Goal: Task Accomplishment & Management: Complete application form

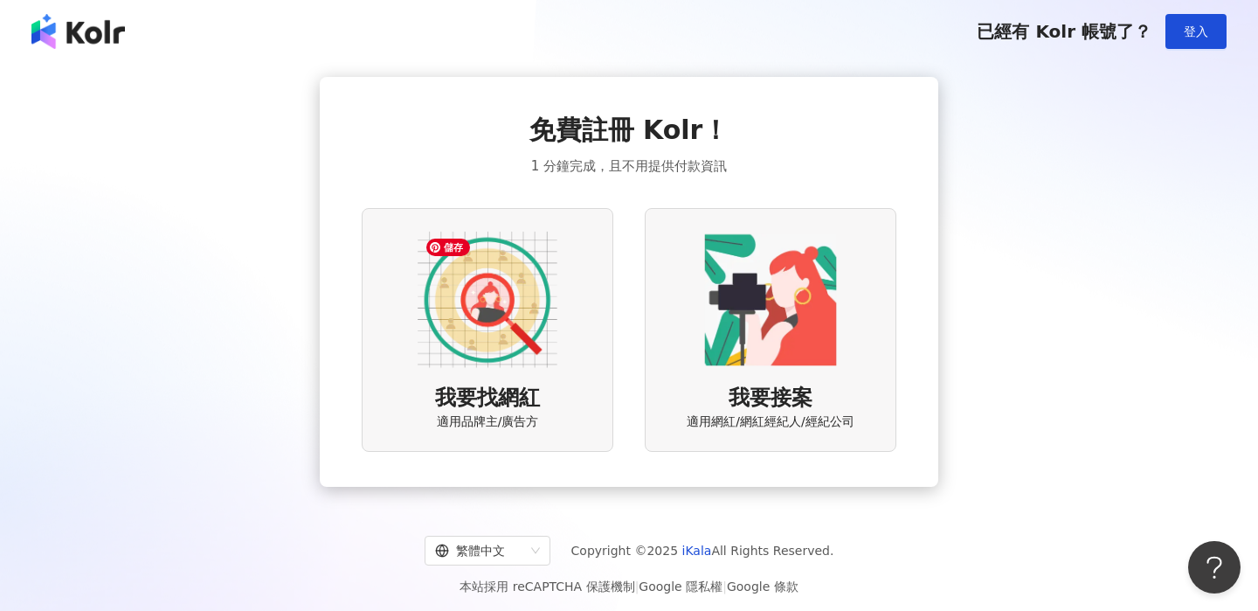
click at [519, 362] on img at bounding box center [488, 300] width 140 height 140
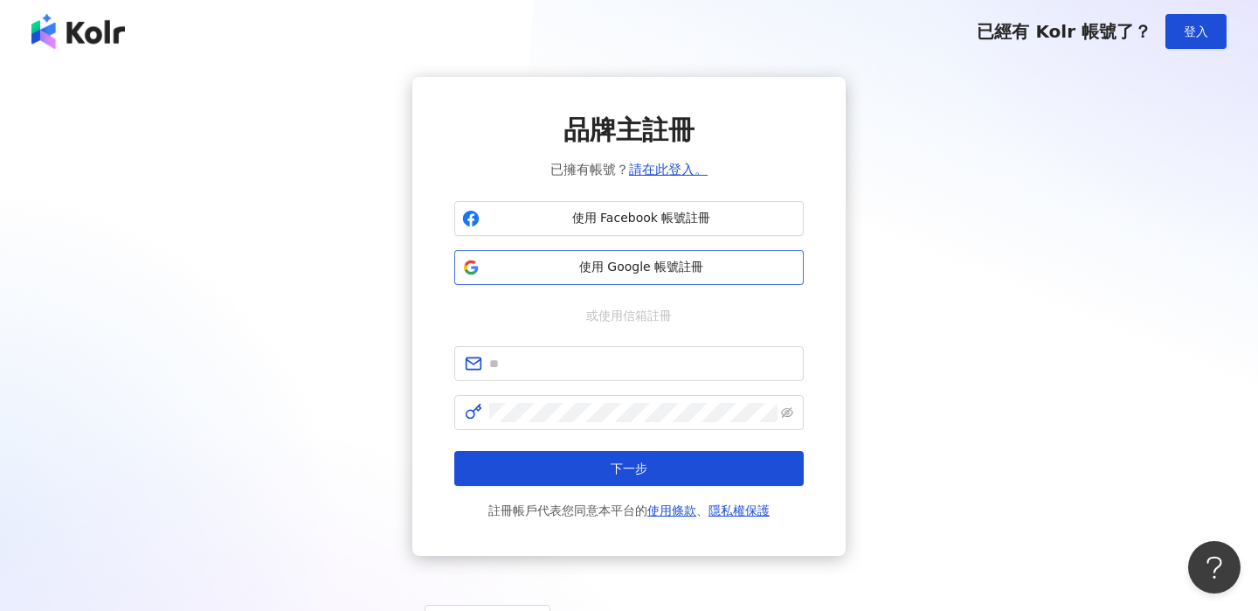
click at [632, 271] on span "使用 Google 帳號註冊" at bounding box center [641, 267] width 309 height 17
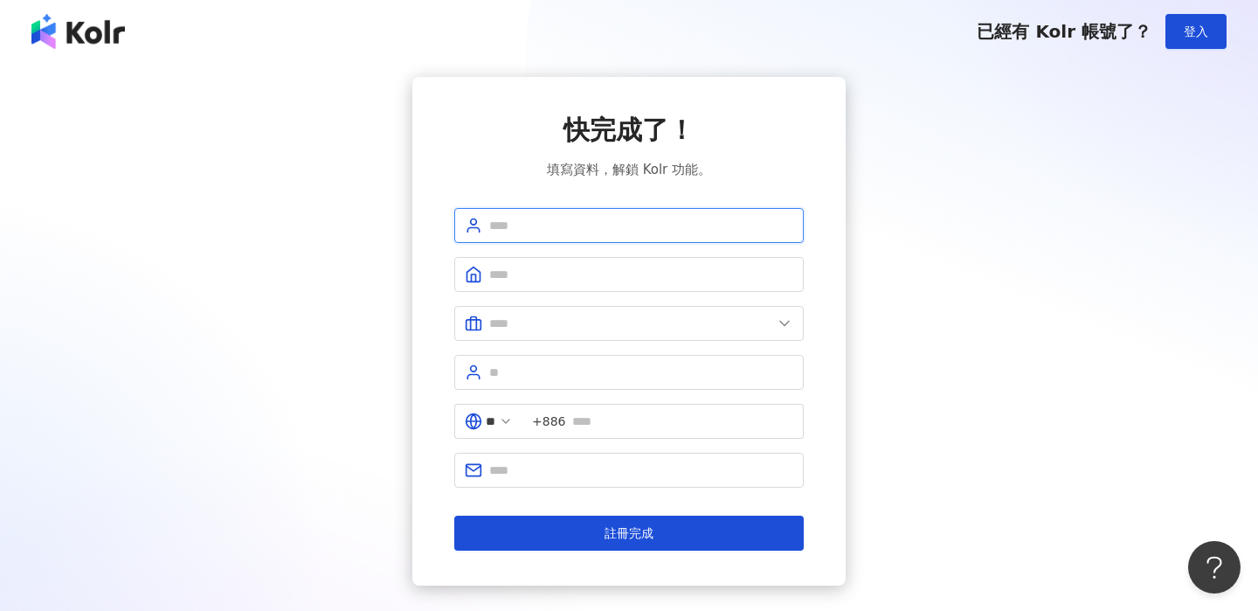
click at [638, 224] on input "text" at bounding box center [641, 225] width 304 height 19
type input "******"
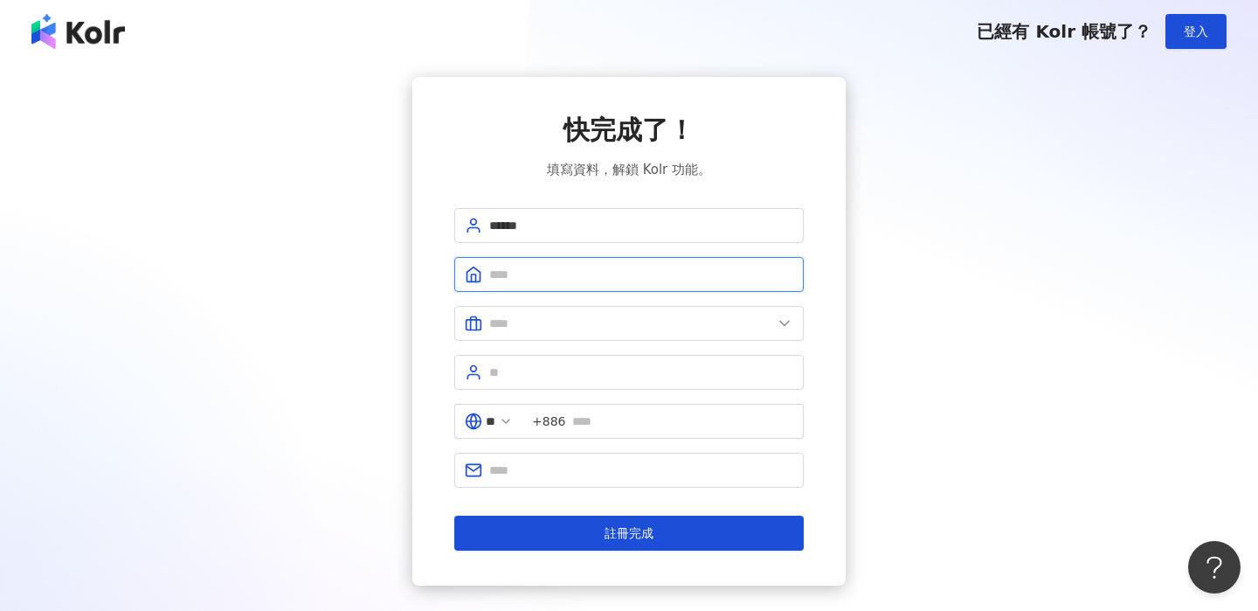
click at [585, 276] on input "text" at bounding box center [641, 274] width 304 height 19
type input "**********"
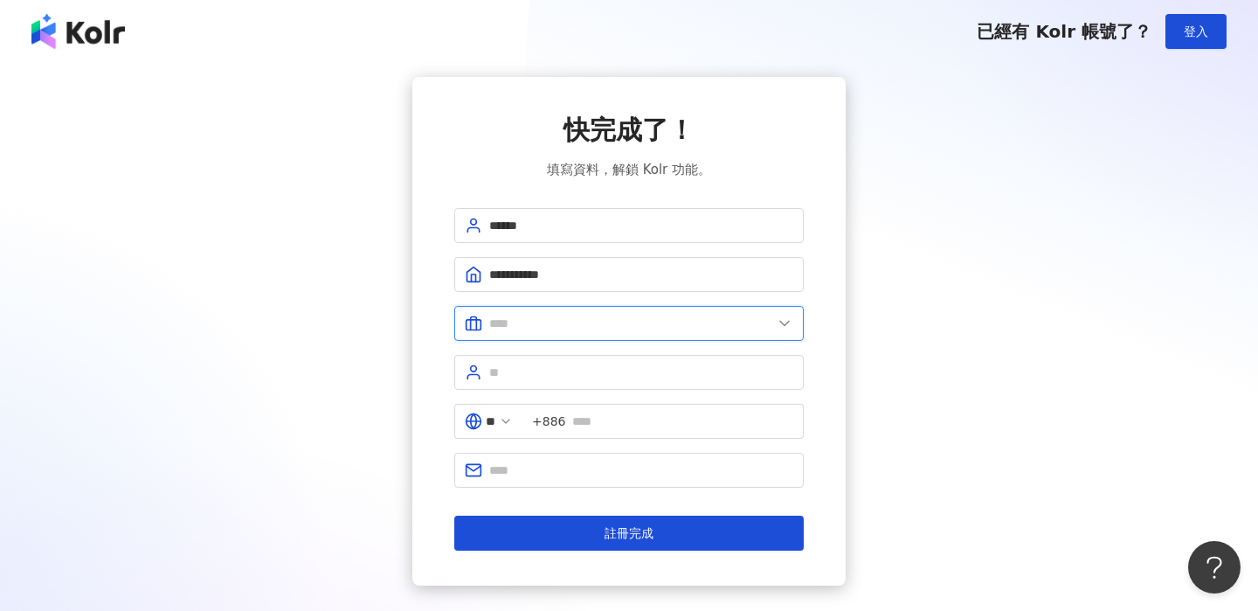
click at [576, 323] on input "text" at bounding box center [630, 323] width 283 height 19
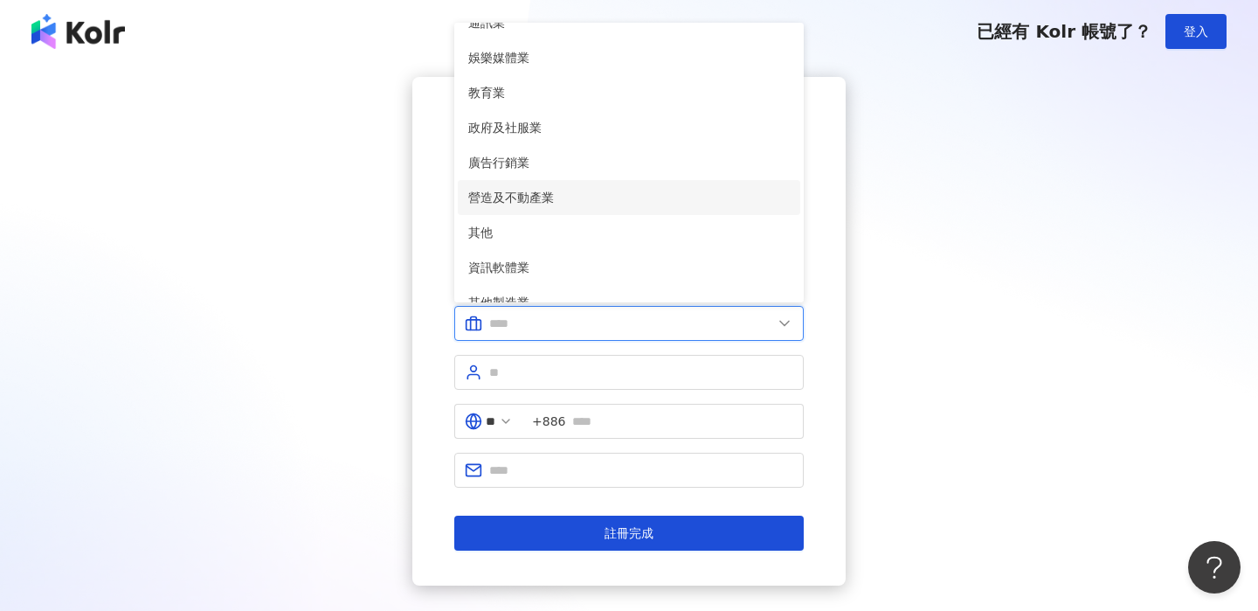
scroll to position [356, 0]
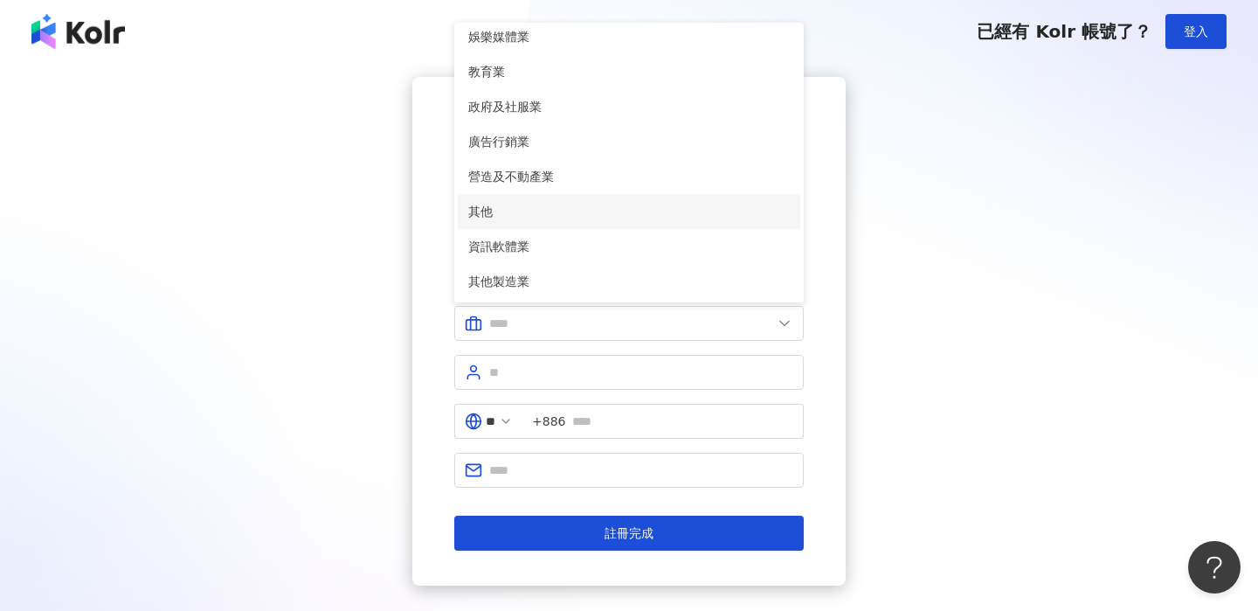
click at [480, 209] on span "其他" at bounding box center [629, 211] width 322 height 19
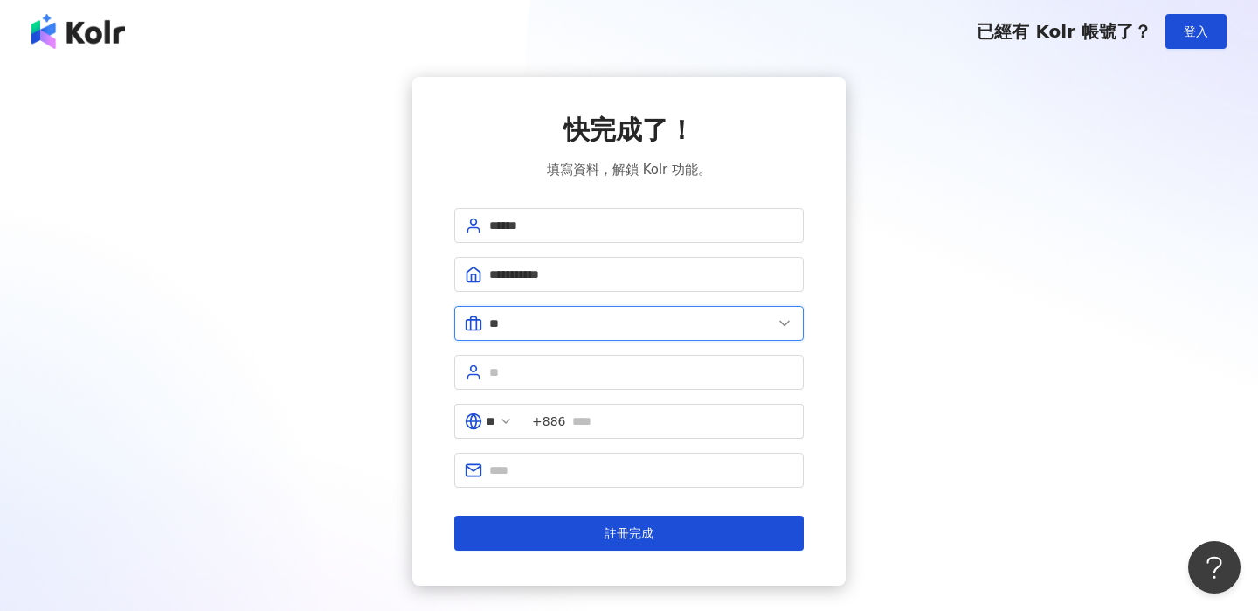
click at [548, 321] on input "**" at bounding box center [630, 323] width 283 height 19
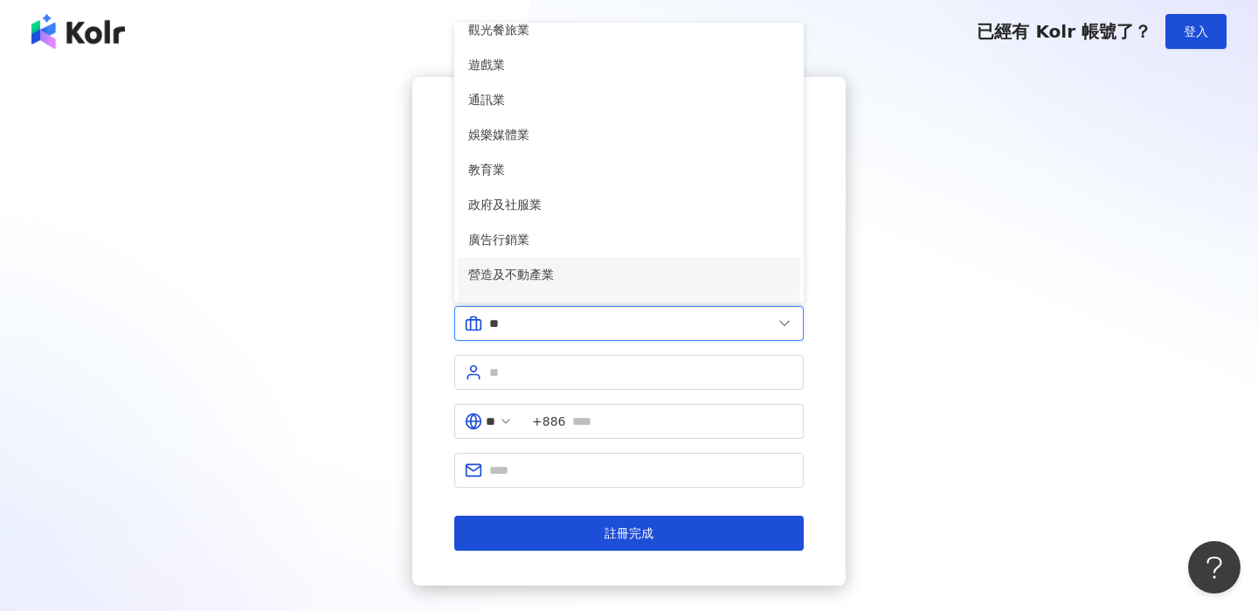
scroll to position [253, 0]
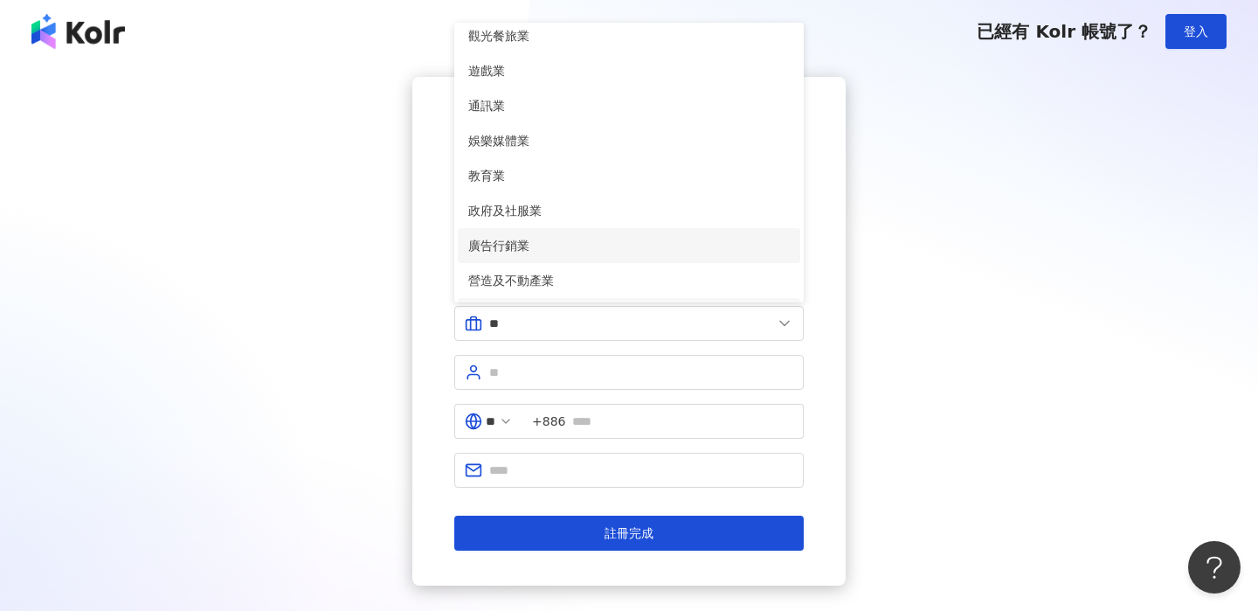
click at [500, 238] on span "廣告行銷業" at bounding box center [629, 245] width 322 height 19
type input "*****"
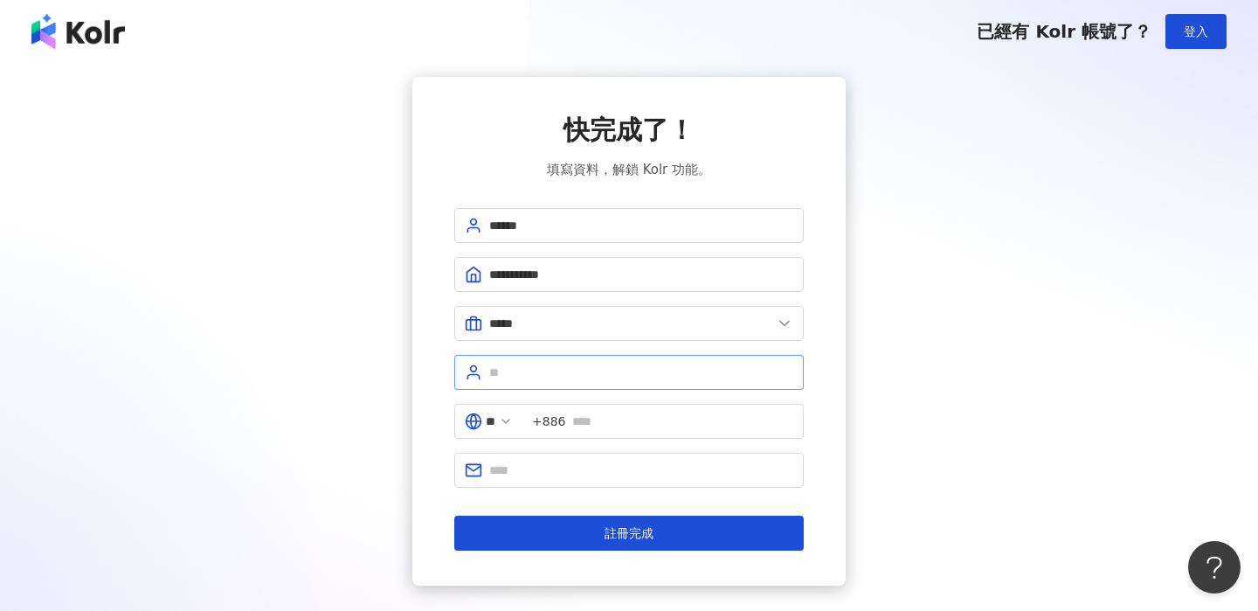
click at [517, 382] on span at bounding box center [628, 372] width 349 height 35
type input "****"
click at [594, 428] on input "text" at bounding box center [682, 421] width 221 height 19
type input "**********"
click at [610, 472] on input "text" at bounding box center [641, 469] width 304 height 19
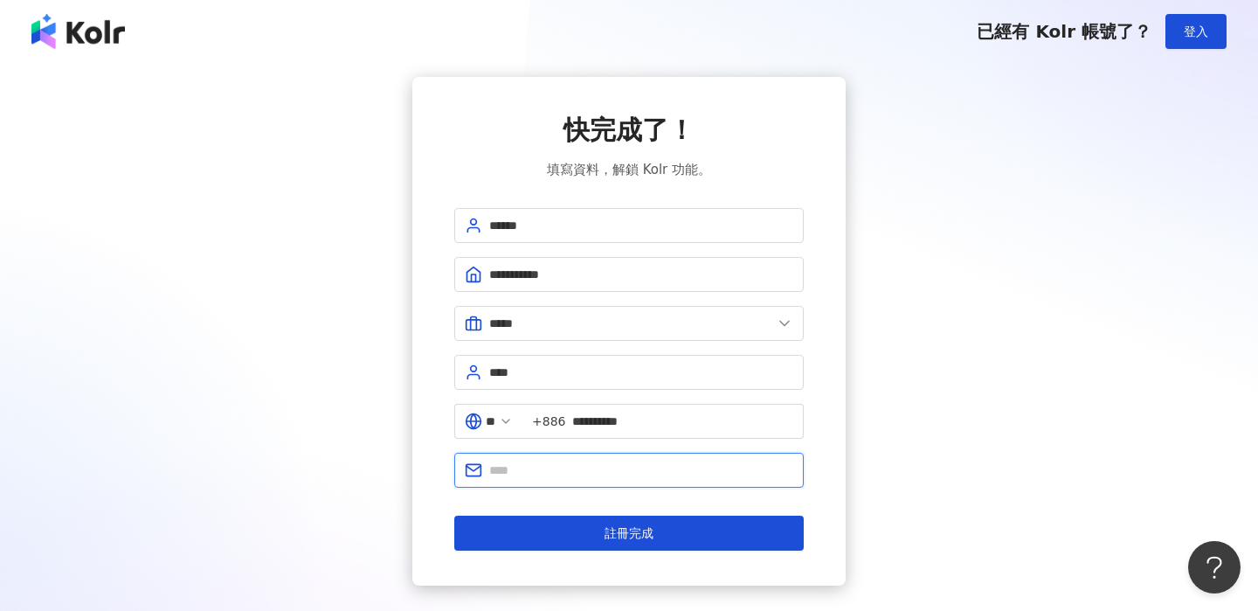
type input "**********"
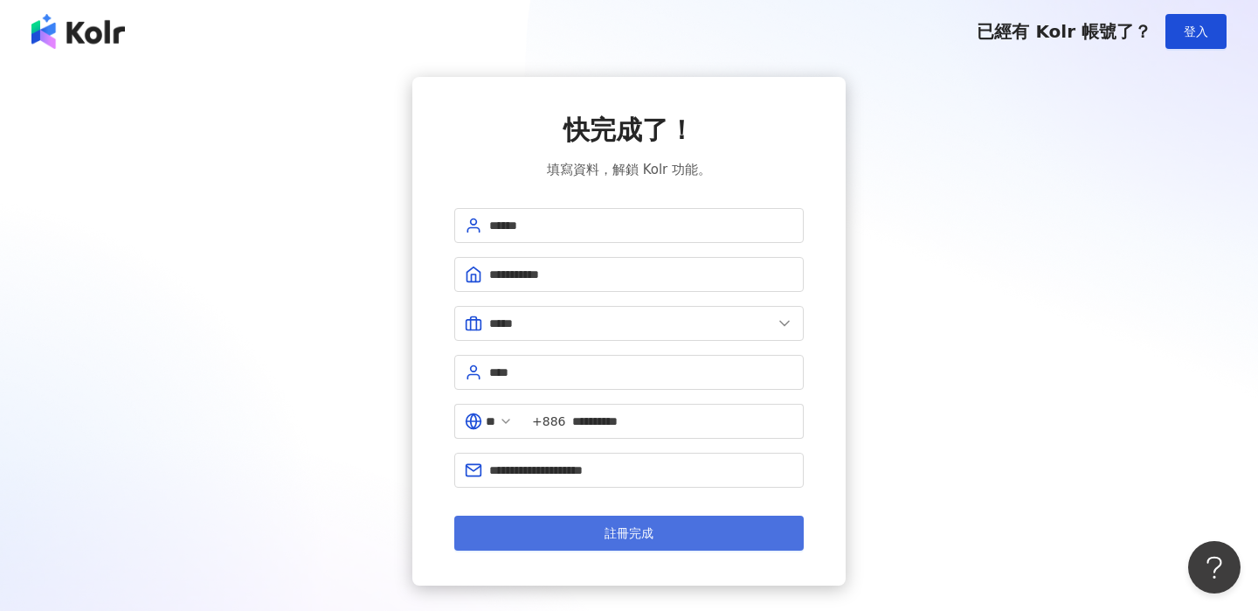
click at [636, 536] on span "註冊完成" at bounding box center [629, 533] width 49 height 14
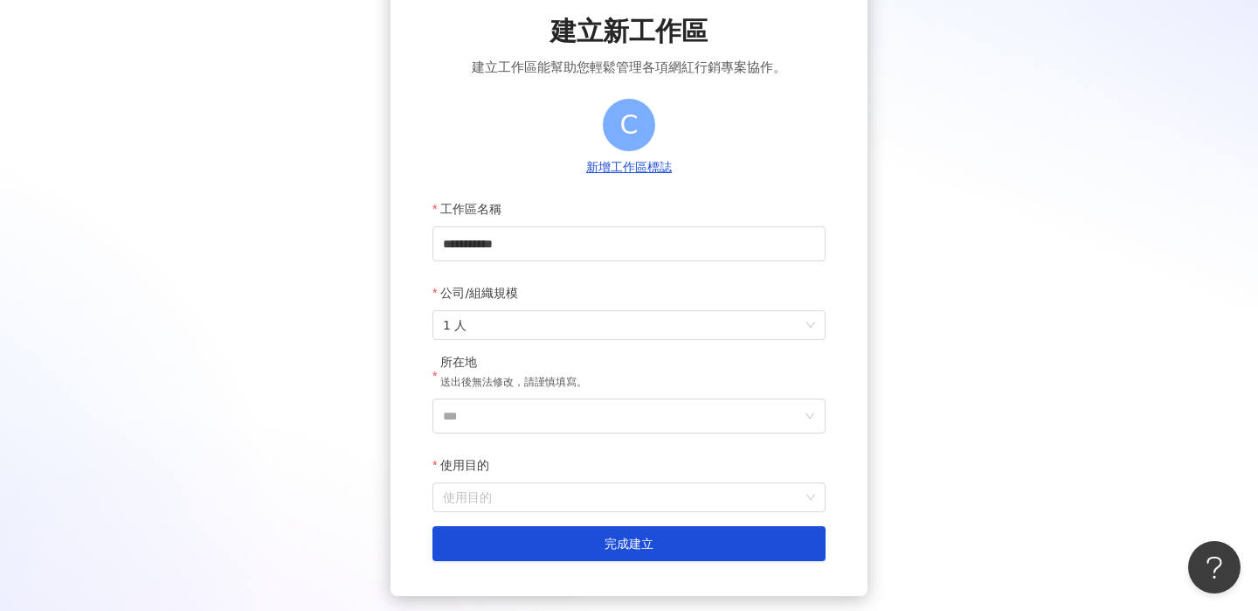
scroll to position [65, 0]
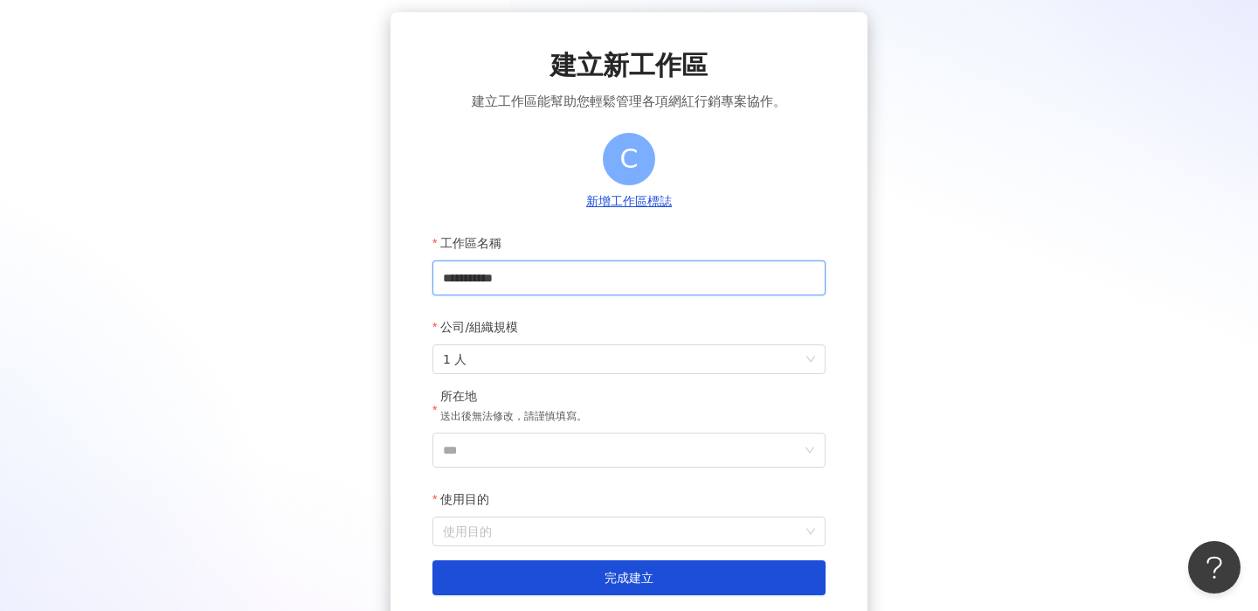
drag, startPoint x: 485, startPoint y: 277, endPoint x: 571, endPoint y: 278, distance: 85.6
click at [571, 278] on input "**********" at bounding box center [628, 277] width 393 height 35
click at [817, 357] on div "1 人" at bounding box center [628, 359] width 393 height 30
type input "******"
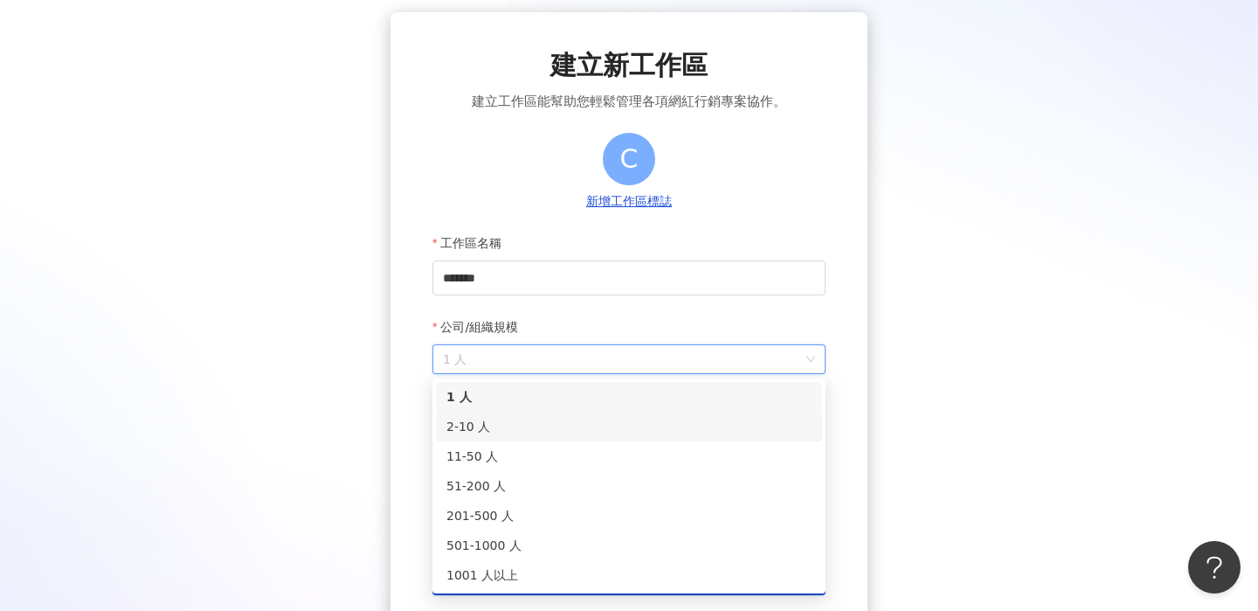
click at [476, 420] on div "2-10 人" at bounding box center [628, 426] width 365 height 19
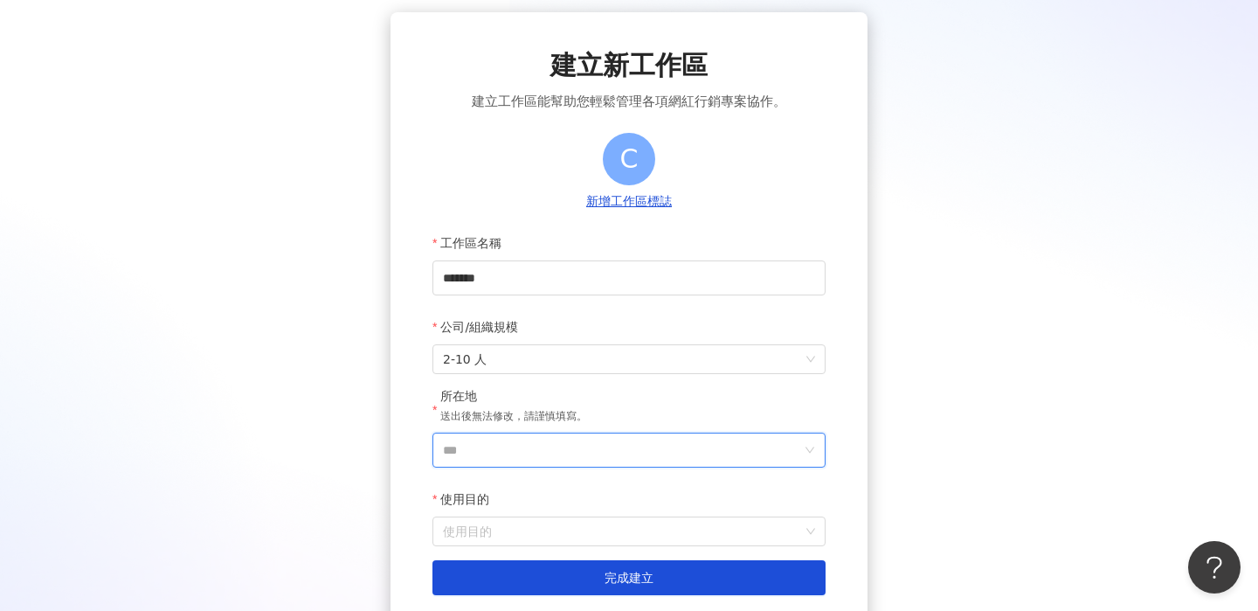
click at [516, 452] on input "***" at bounding box center [622, 449] width 358 height 33
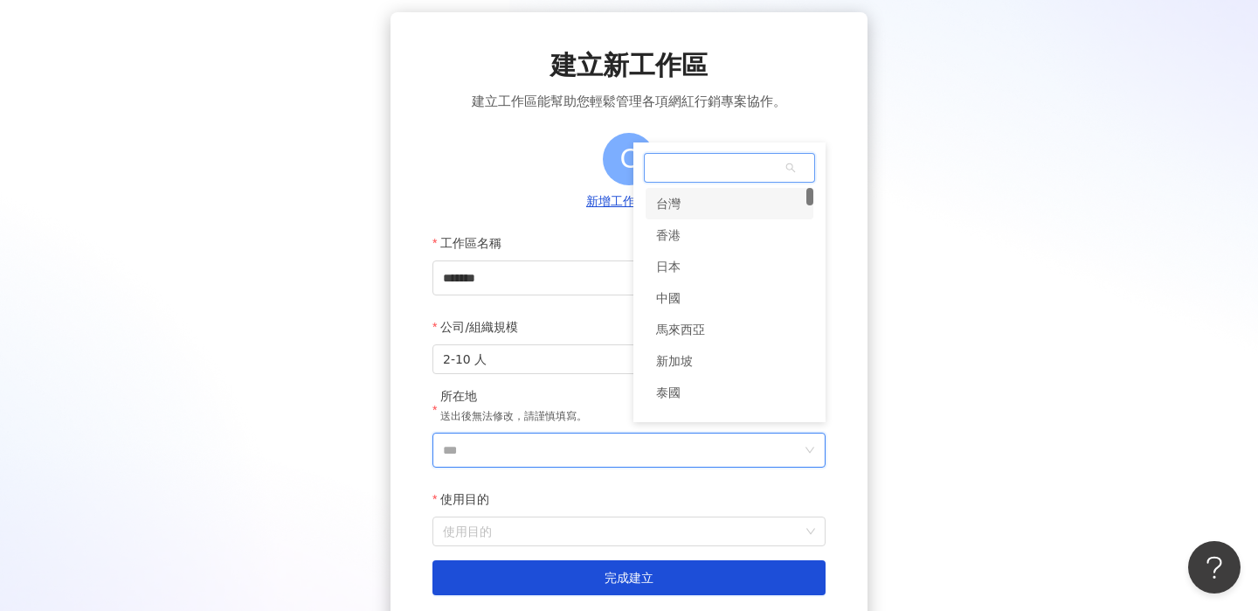
click at [699, 206] on div "台灣" at bounding box center [730, 203] width 168 height 31
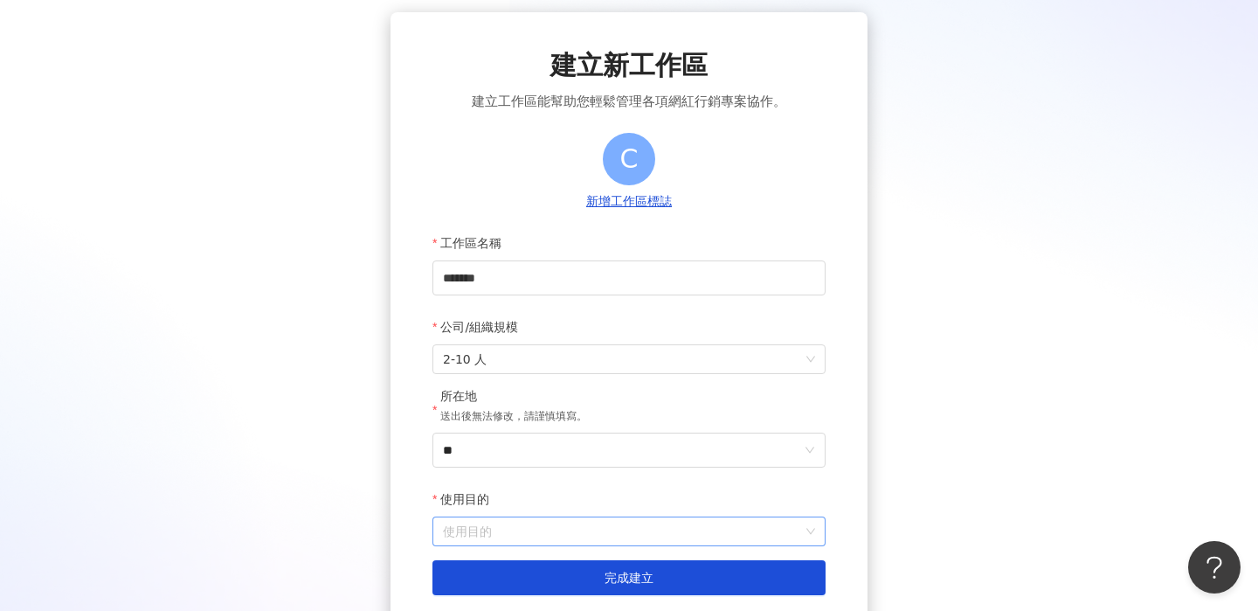
click at [579, 530] on input "使用目的" at bounding box center [629, 531] width 372 height 28
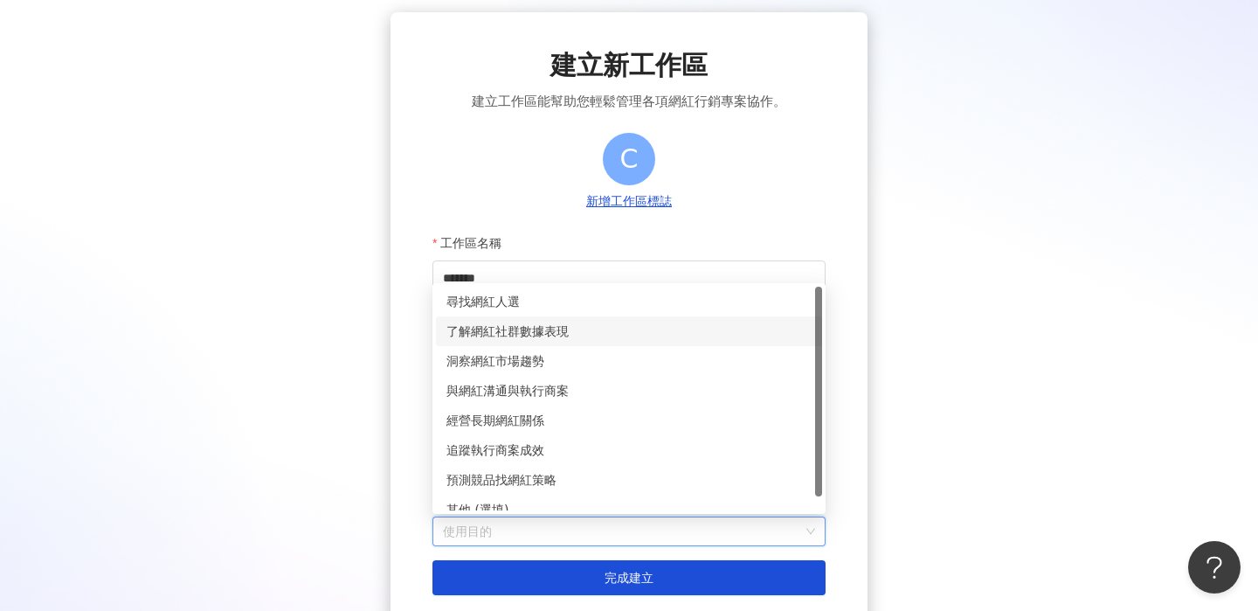
click at [538, 334] on div "了解網紅社群數據表現" at bounding box center [628, 331] width 365 height 19
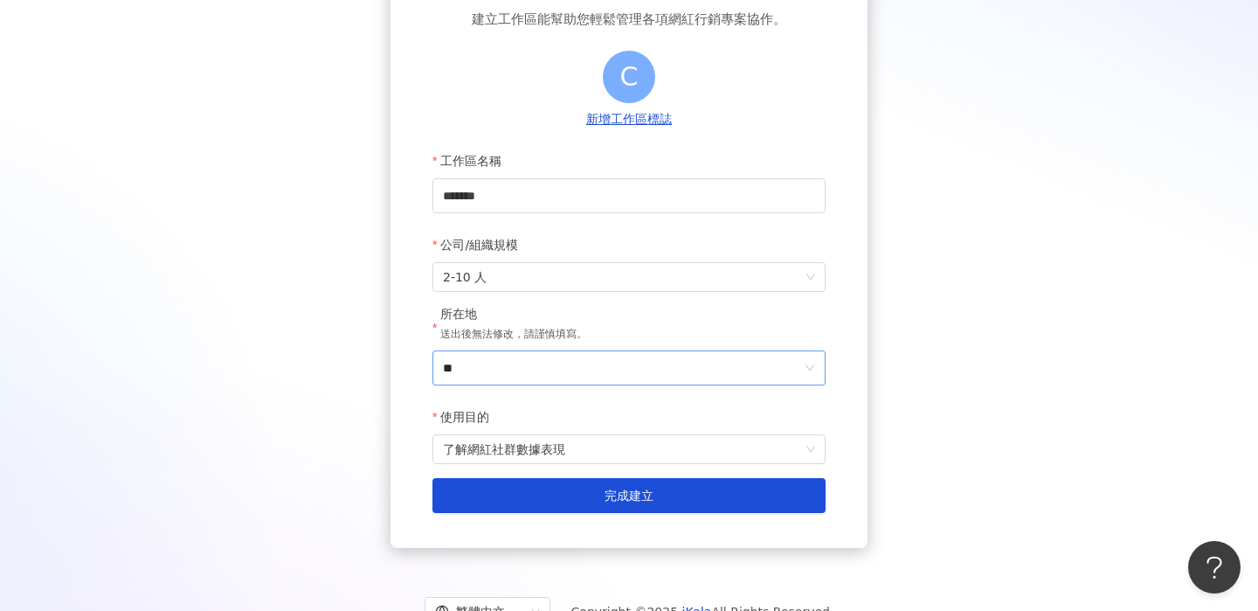
scroll to position [195, 0]
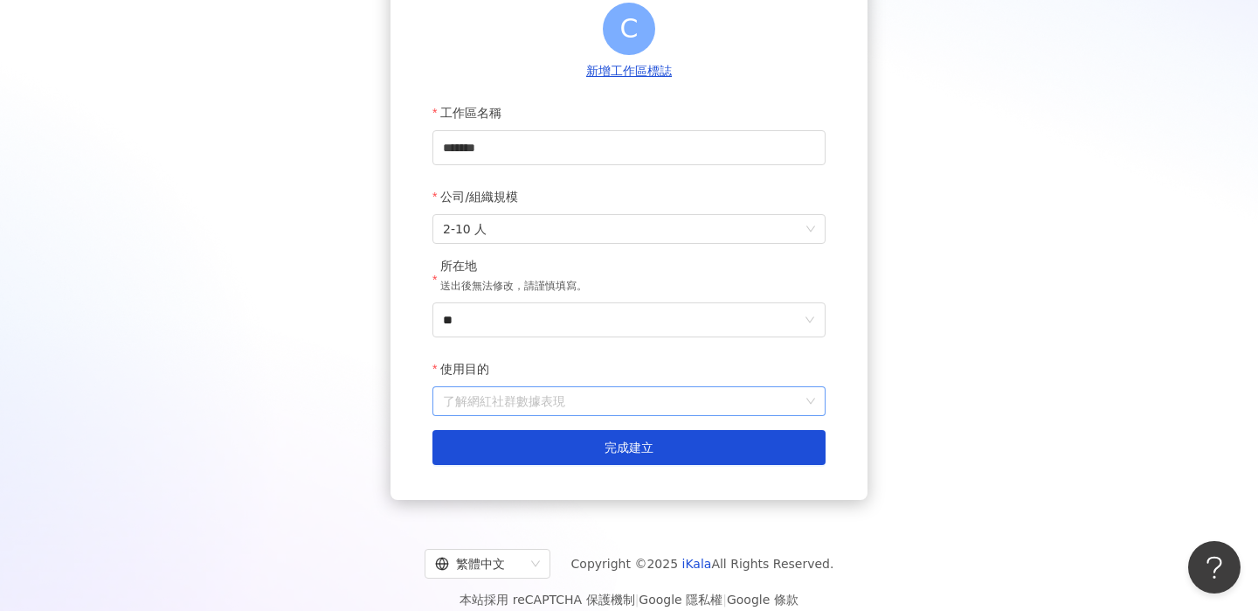
click at [813, 400] on span "了解網紅社群數據表現" at bounding box center [629, 401] width 372 height 28
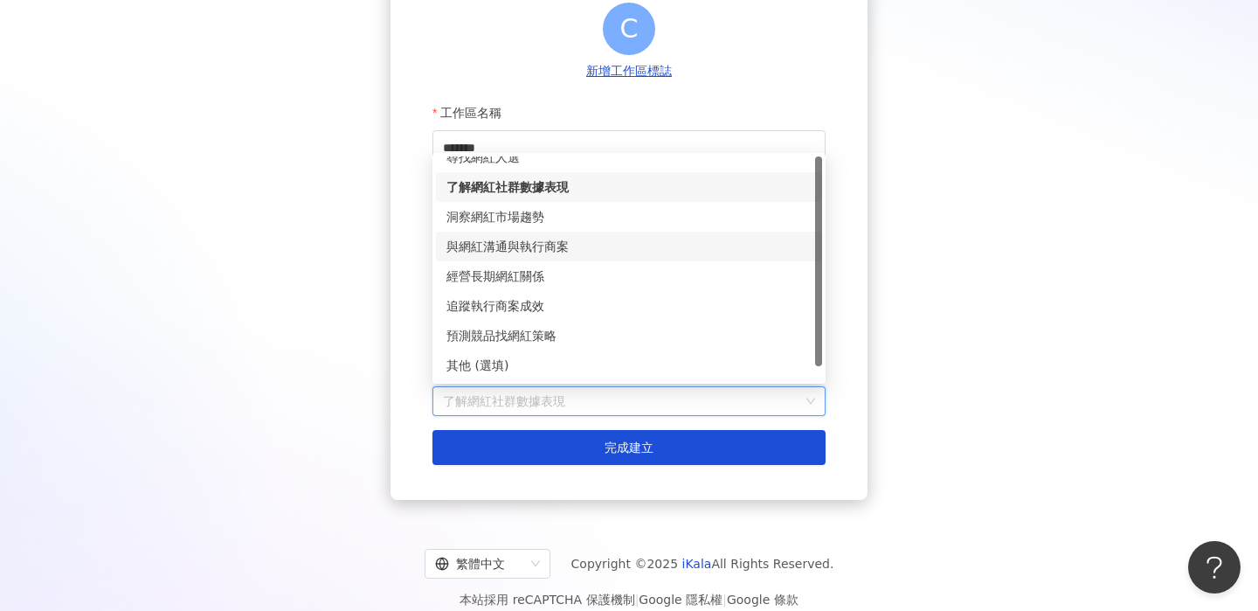
scroll to position [0, 0]
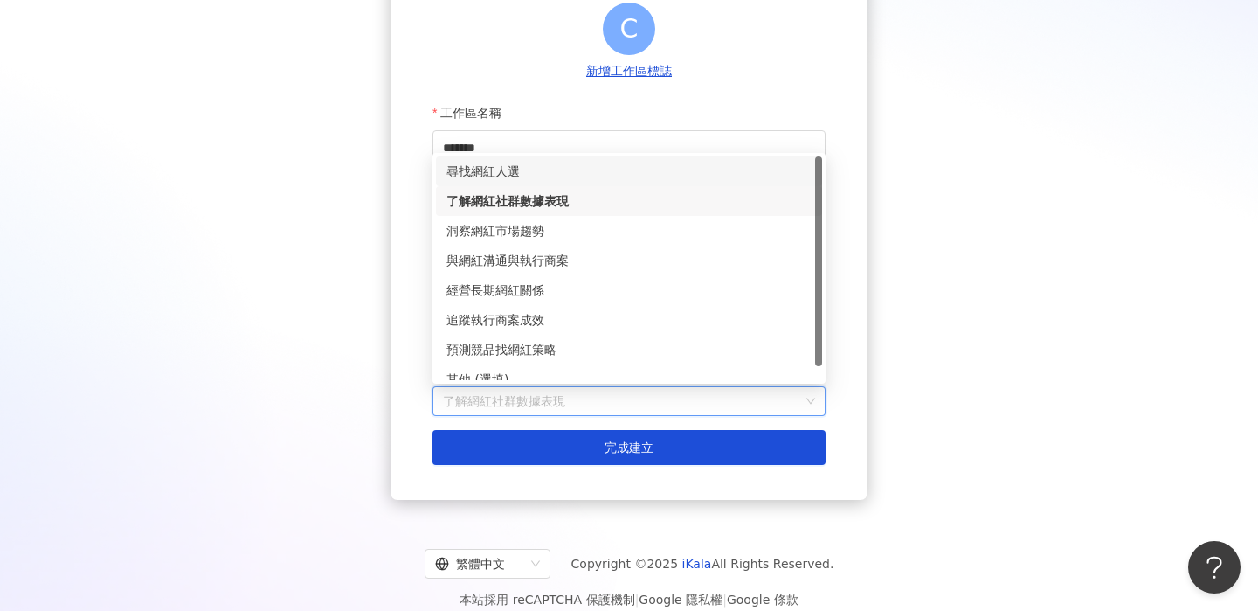
click at [491, 173] on div "尋找網紅人選" at bounding box center [628, 171] width 365 height 19
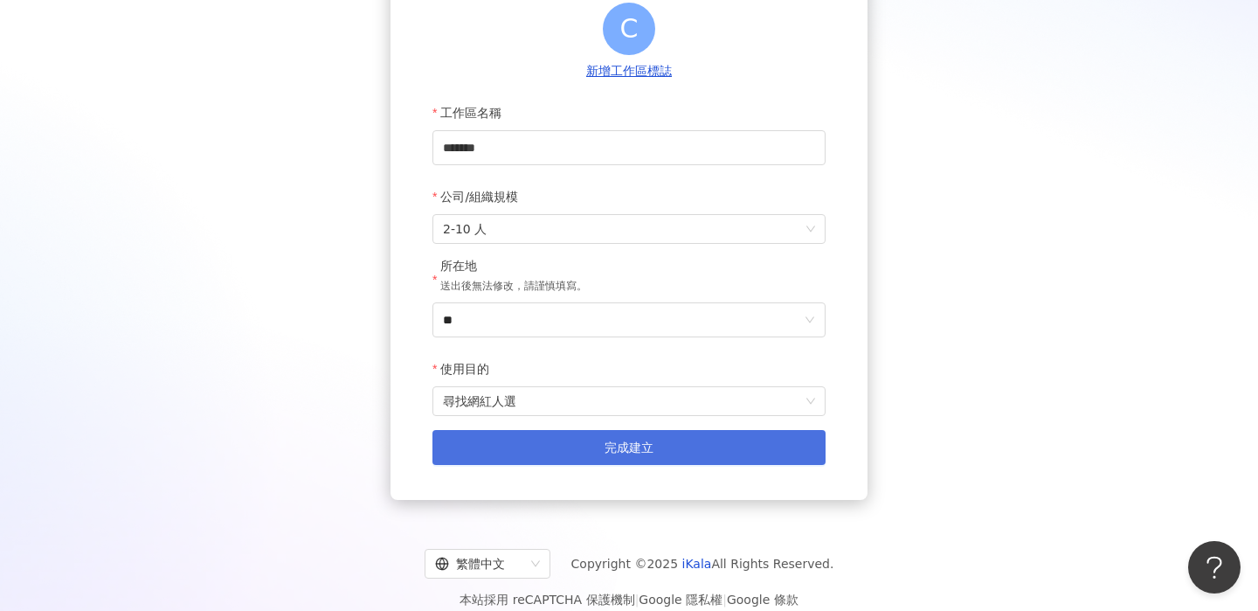
click at [561, 446] on button "完成建立" at bounding box center [628, 447] width 393 height 35
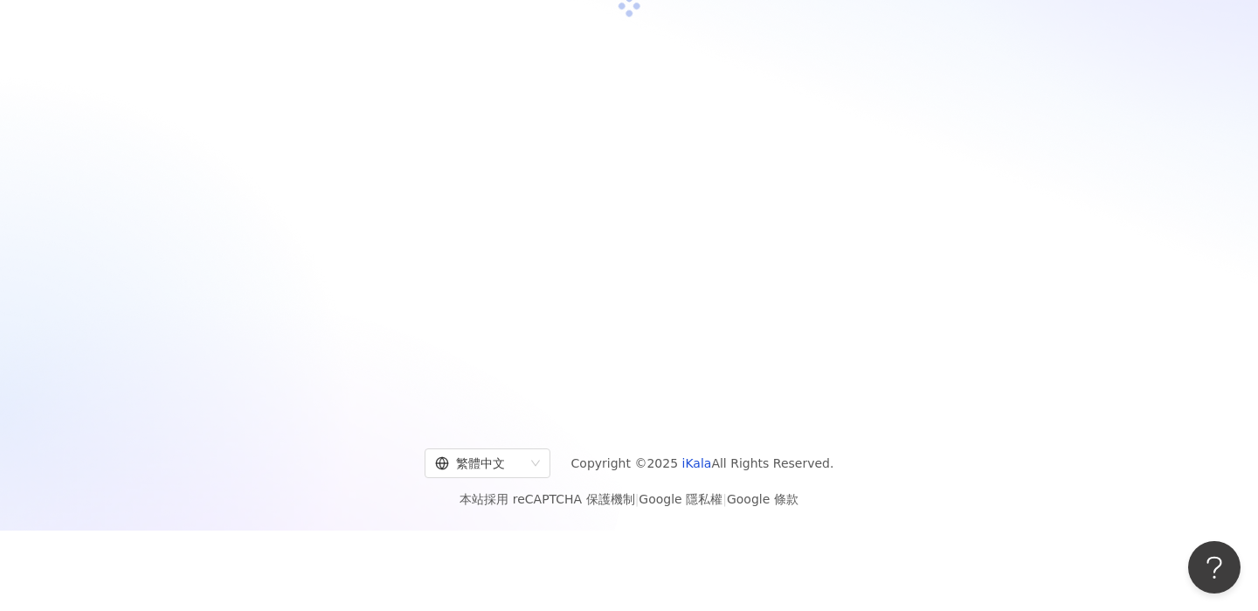
scroll to position [80, 0]
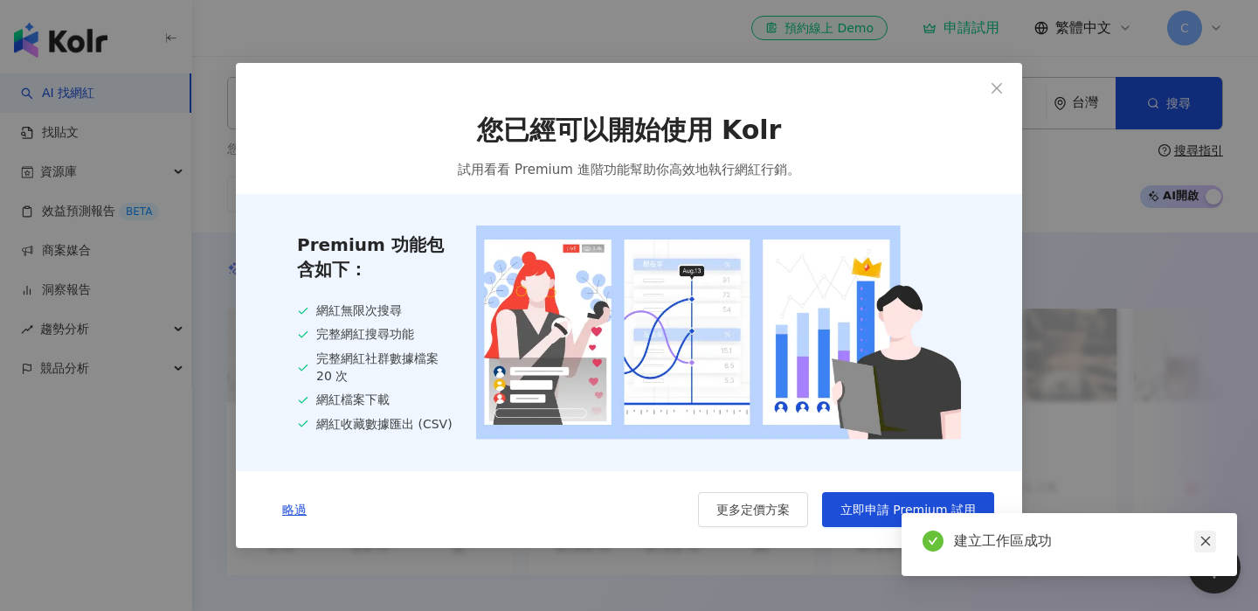
click at [1208, 542] on icon "close" at bounding box center [1206, 541] width 12 height 12
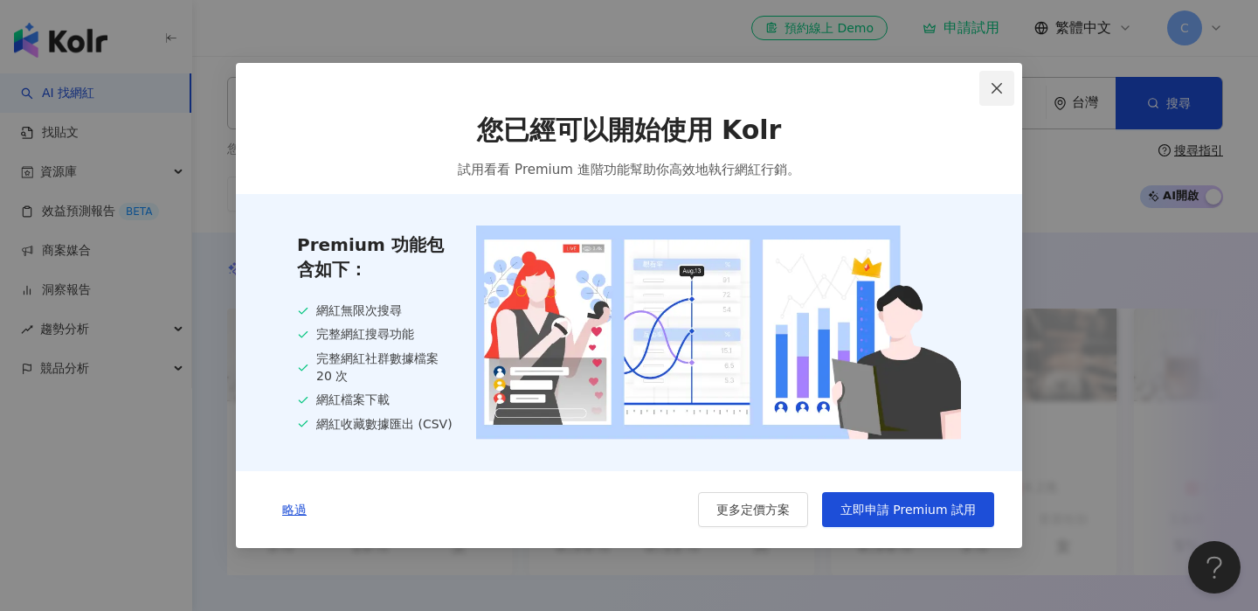
click at [1000, 86] on icon "close" at bounding box center [997, 88] width 14 height 14
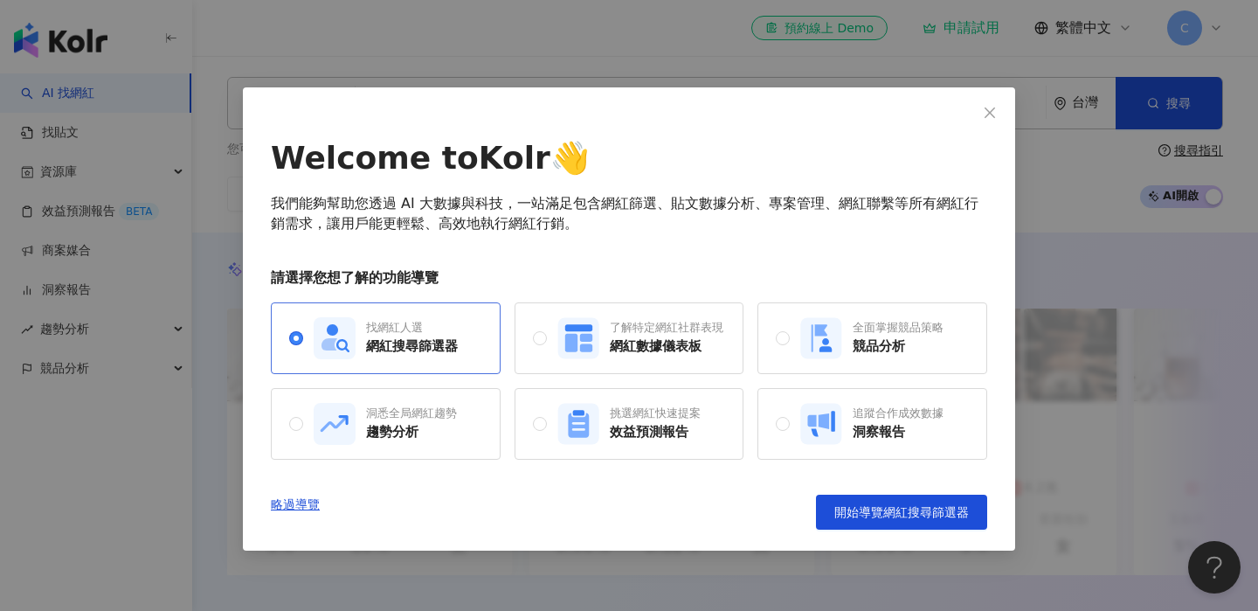
click at [466, 338] on div "找網紅人選 網紅搜尋篩選器" at bounding box center [386, 338] width 230 height 72
click at [704, 336] on div "了解特定網紅社群表現 網紅數據儀表板" at bounding box center [667, 338] width 114 height 36
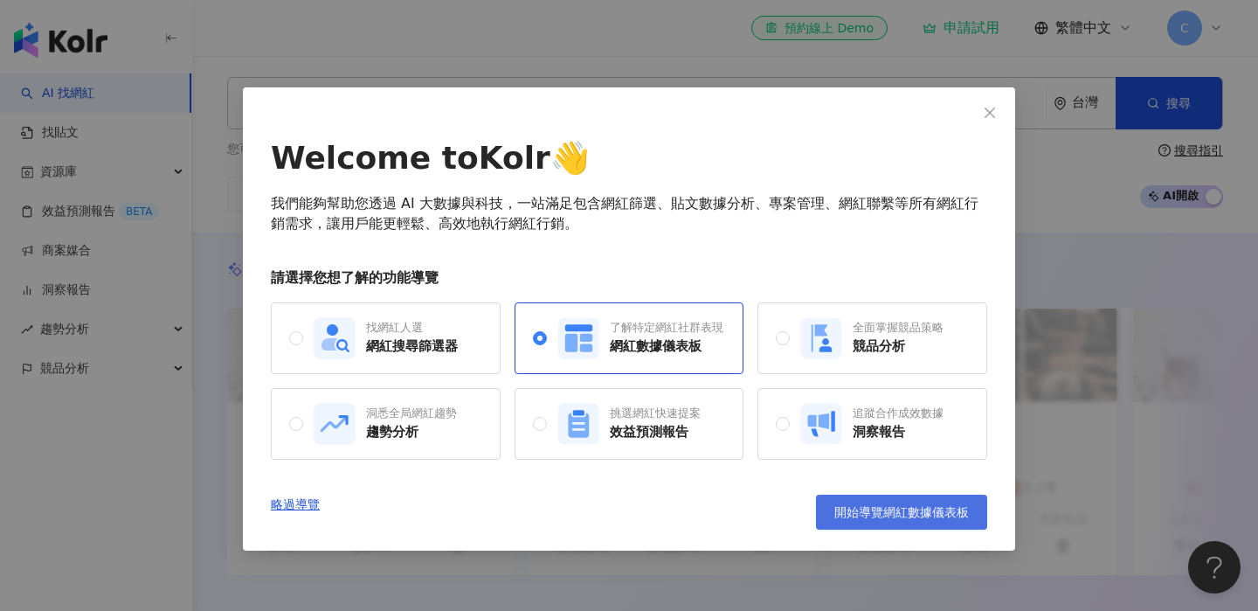
click at [896, 518] on span "開始導覽網紅數據儀表板" at bounding box center [901, 512] width 135 height 14
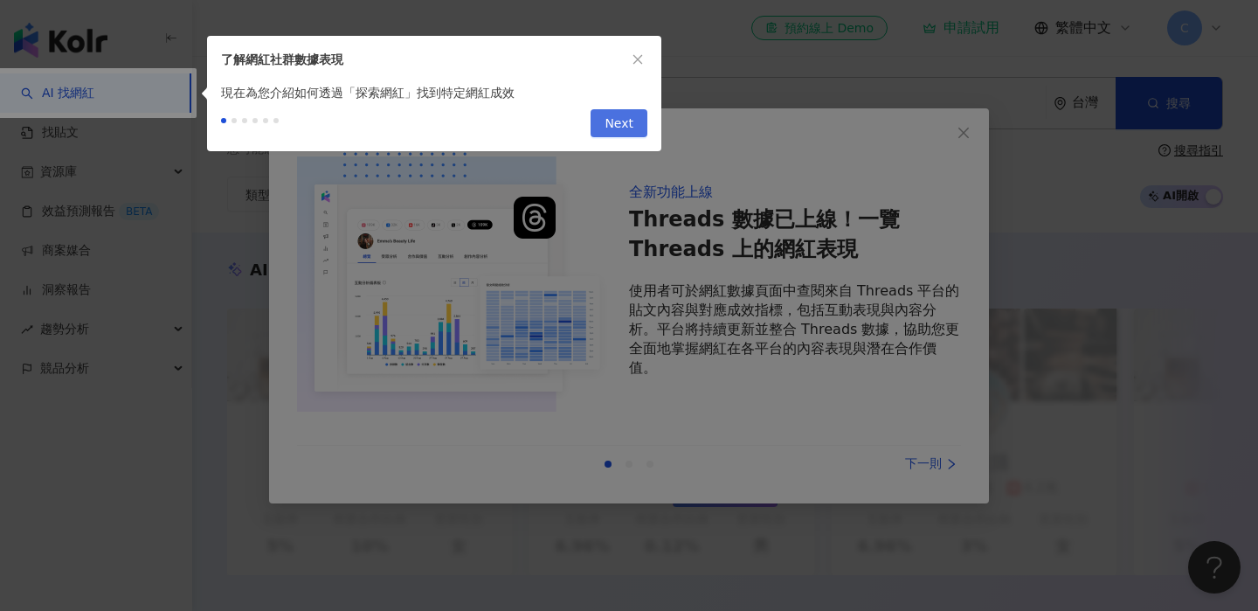
click at [619, 125] on span "Next" at bounding box center [619, 124] width 29 height 28
type input "**********"
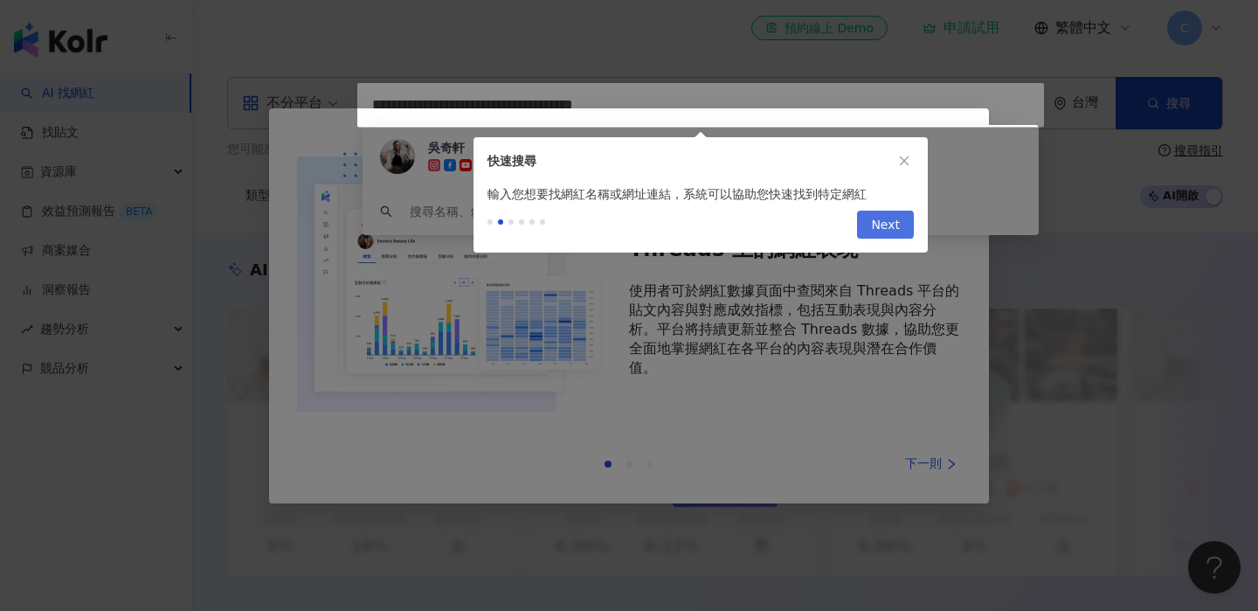
click at [880, 224] on span "Next" at bounding box center [885, 225] width 29 height 28
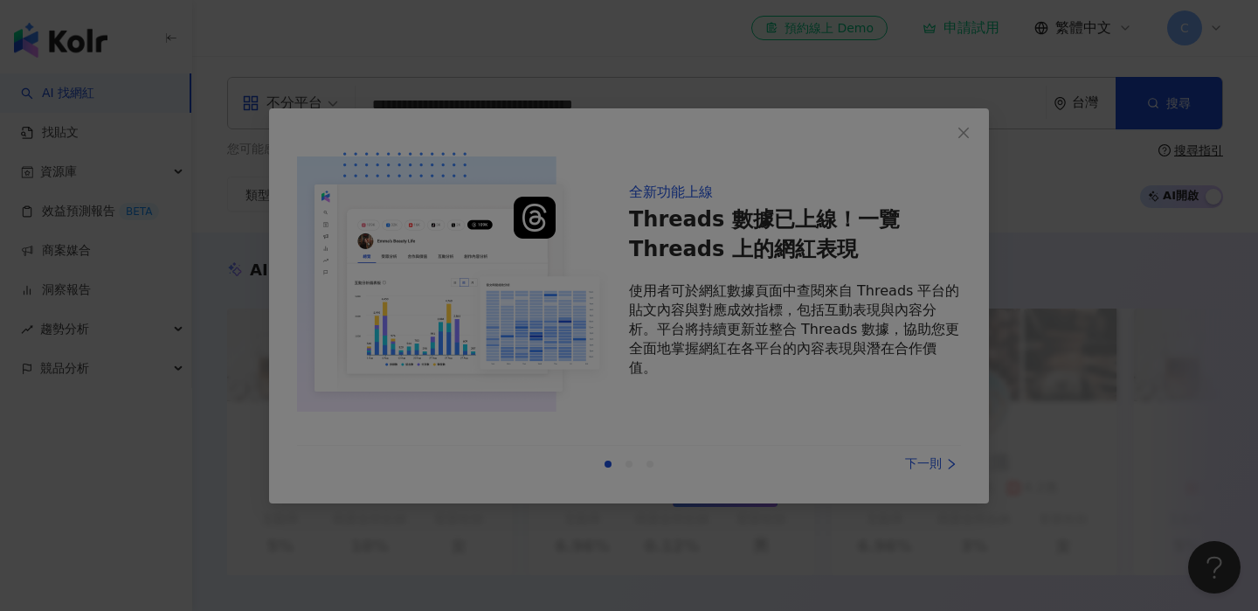
click at [629, 158] on div at bounding box center [629, 305] width 1258 height 611
click at [930, 460] on div at bounding box center [629, 305] width 1258 height 611
click at [347, 53] on div at bounding box center [629, 305] width 1258 height 611
click at [967, 136] on div at bounding box center [629, 305] width 1258 height 611
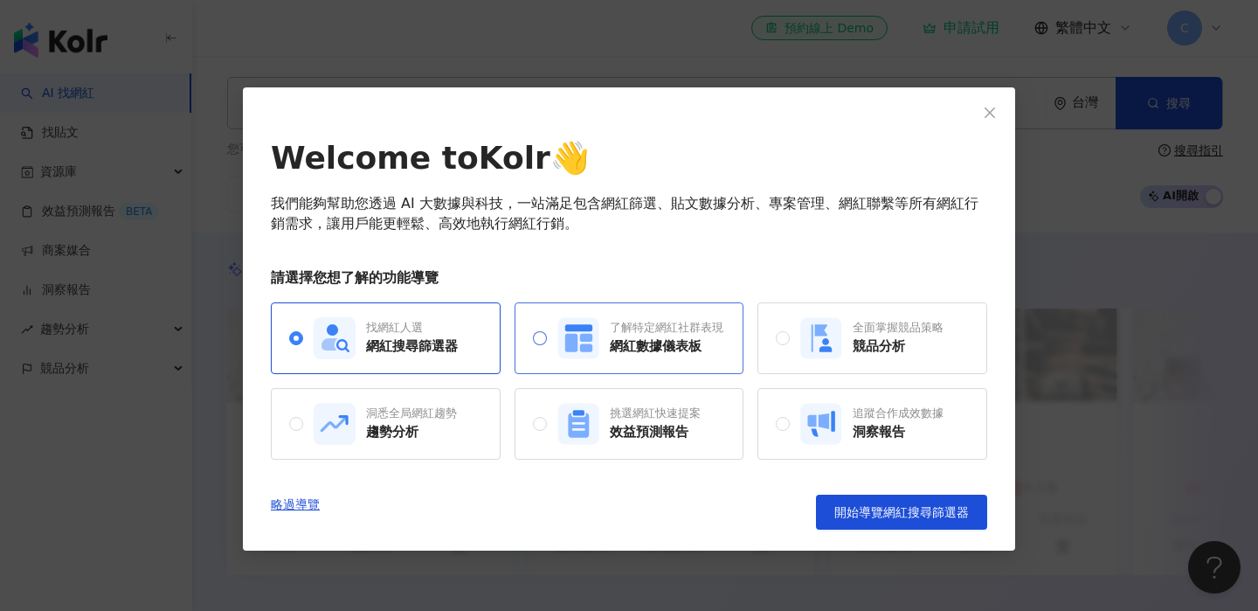
click at [668, 334] on div "了解特定網紅社群表現" at bounding box center [667, 328] width 114 height 16
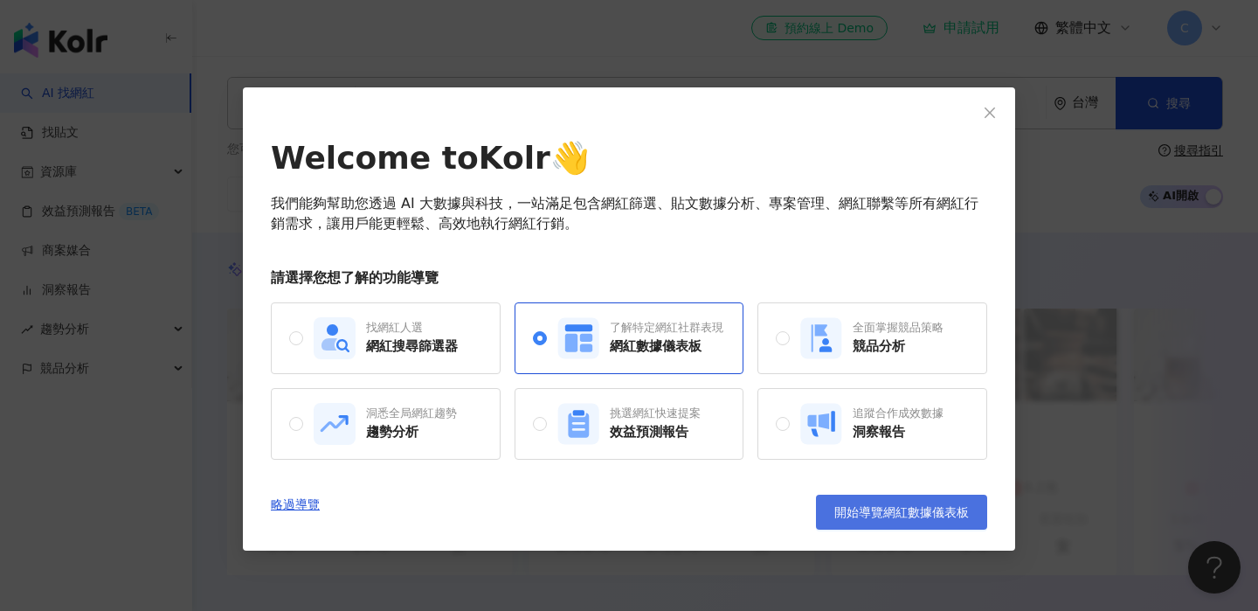
click at [857, 507] on span "開始導覽網紅數據儀表板" at bounding box center [901, 512] width 135 height 14
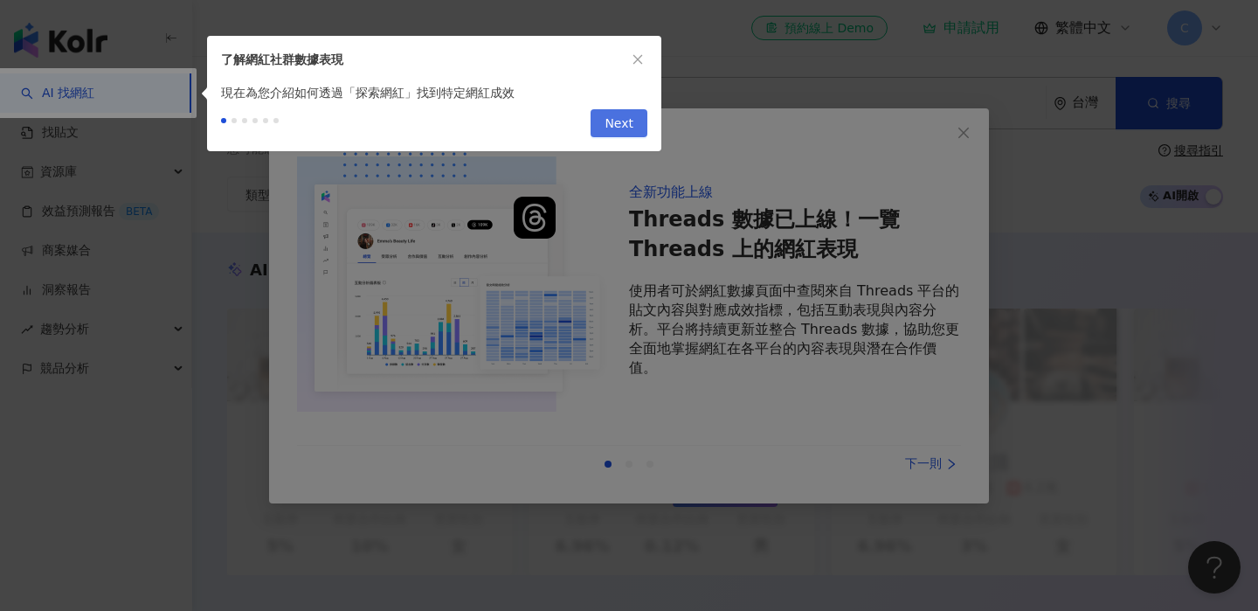
click at [632, 121] on span "Next" at bounding box center [619, 124] width 29 height 28
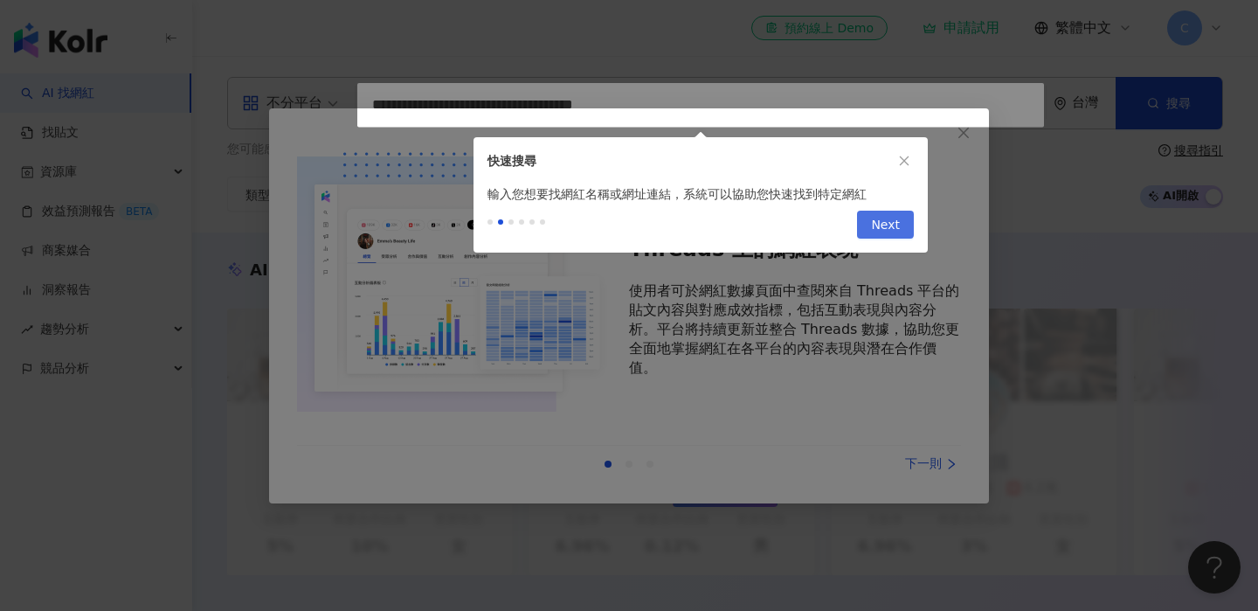
click at [898, 233] on span "Next" at bounding box center [885, 225] width 29 height 28
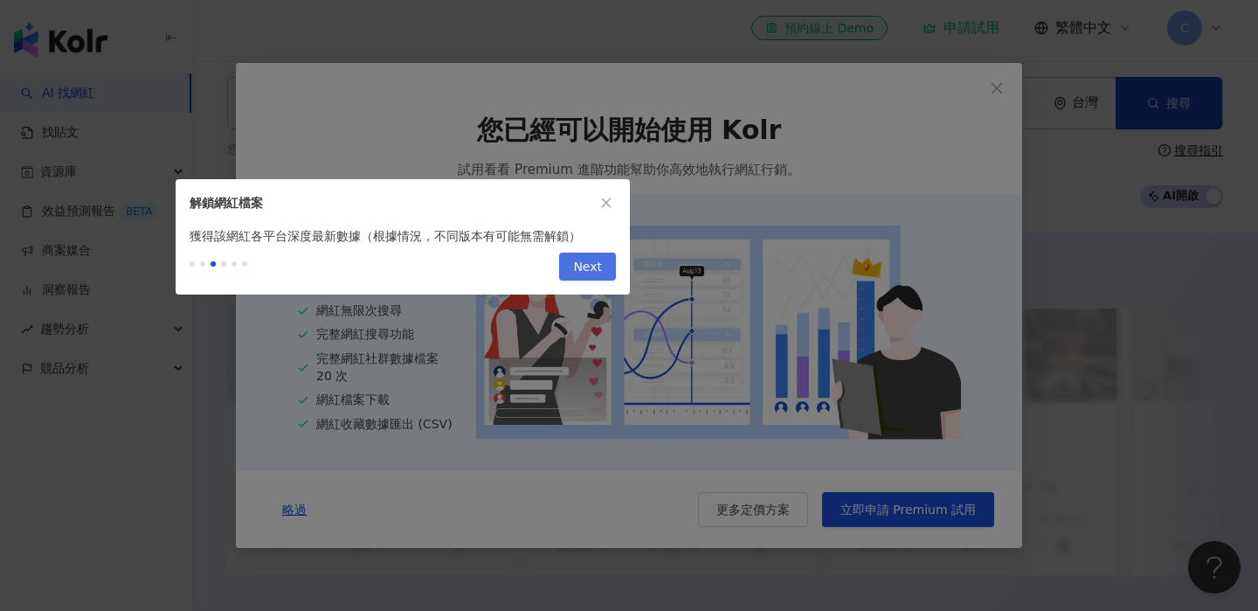
click at [584, 274] on span "Next" at bounding box center [587, 267] width 29 height 28
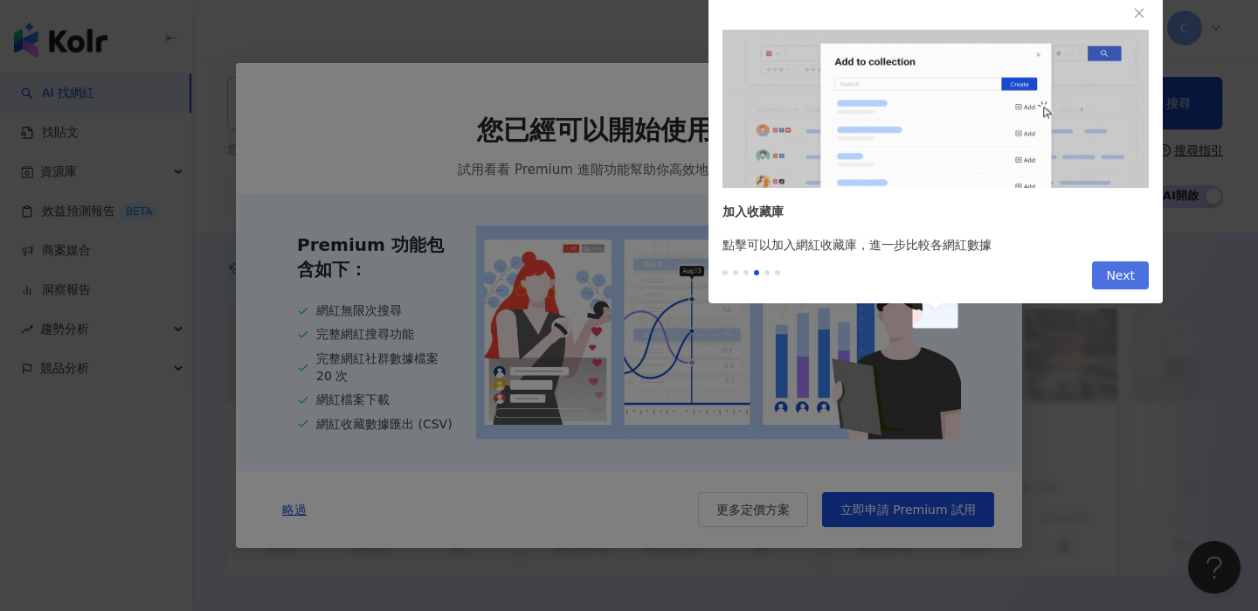
click at [1118, 272] on span "Next" at bounding box center [1120, 276] width 29 height 28
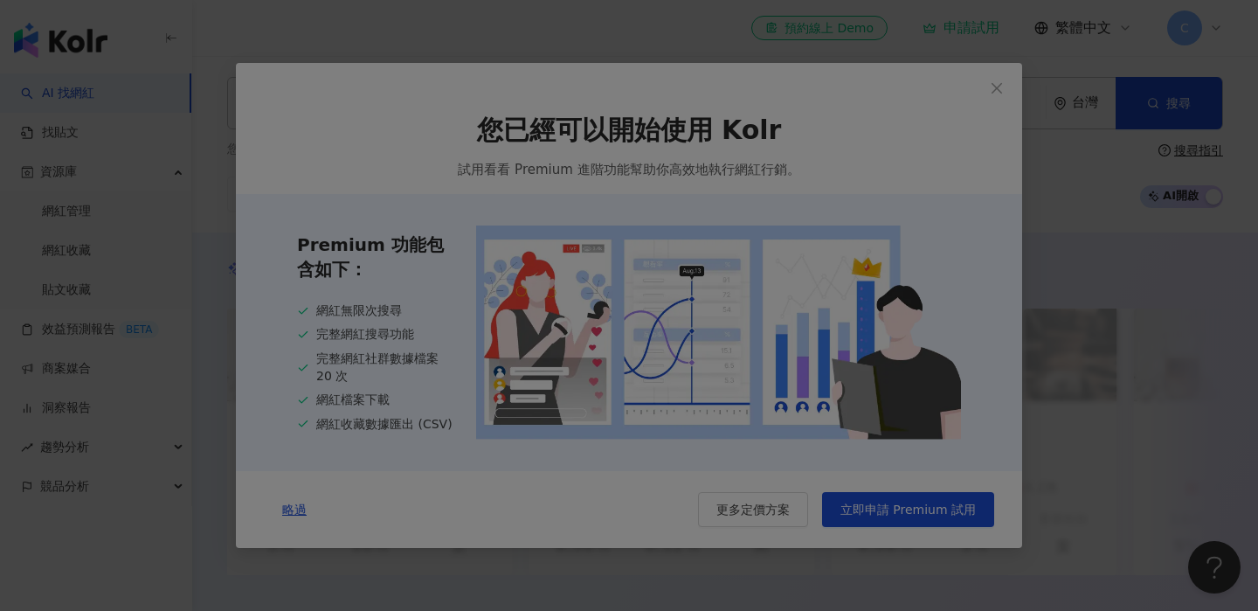
click at [292, 510] on div at bounding box center [629, 305] width 1258 height 611
click at [995, 87] on div at bounding box center [629, 305] width 1258 height 611
click at [1059, 186] on div at bounding box center [629, 305] width 1258 height 611
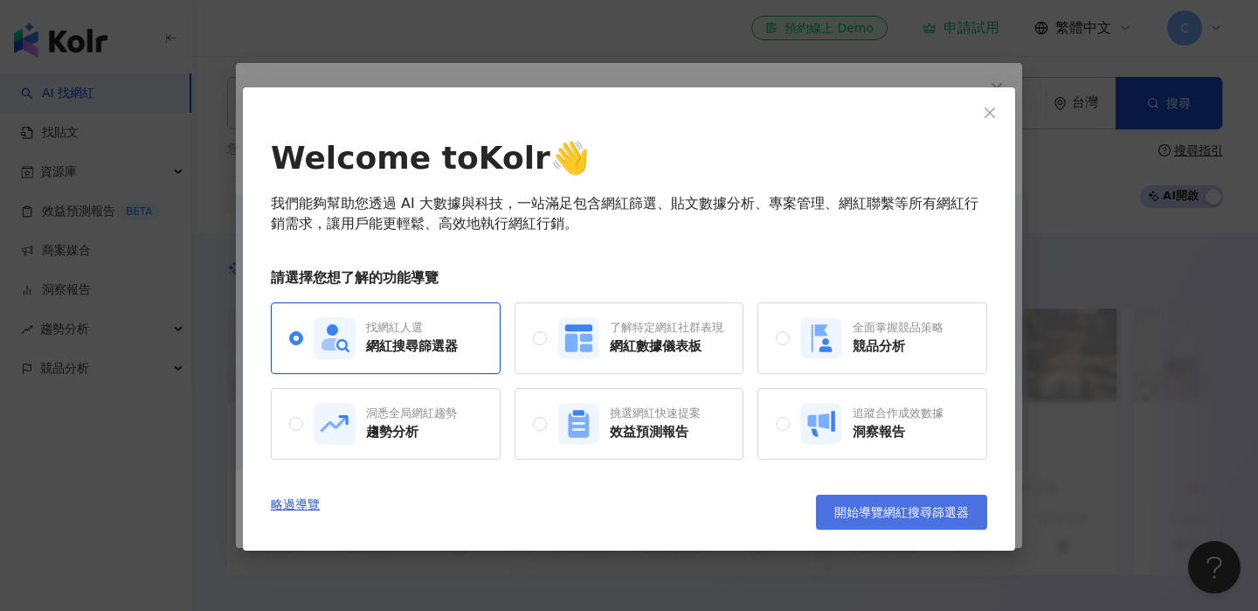
click at [873, 523] on button "開始導覽網紅搜尋篩選器" at bounding box center [901, 512] width 171 height 35
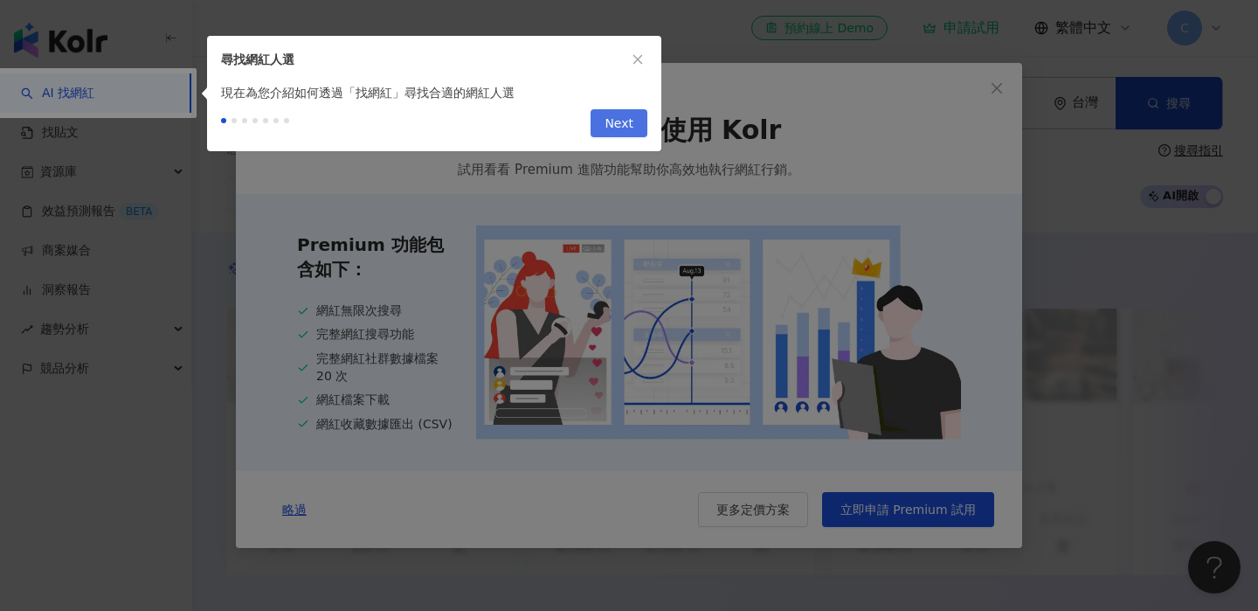
click at [605, 125] on button "Next" at bounding box center [619, 123] width 57 height 28
type input "*********"
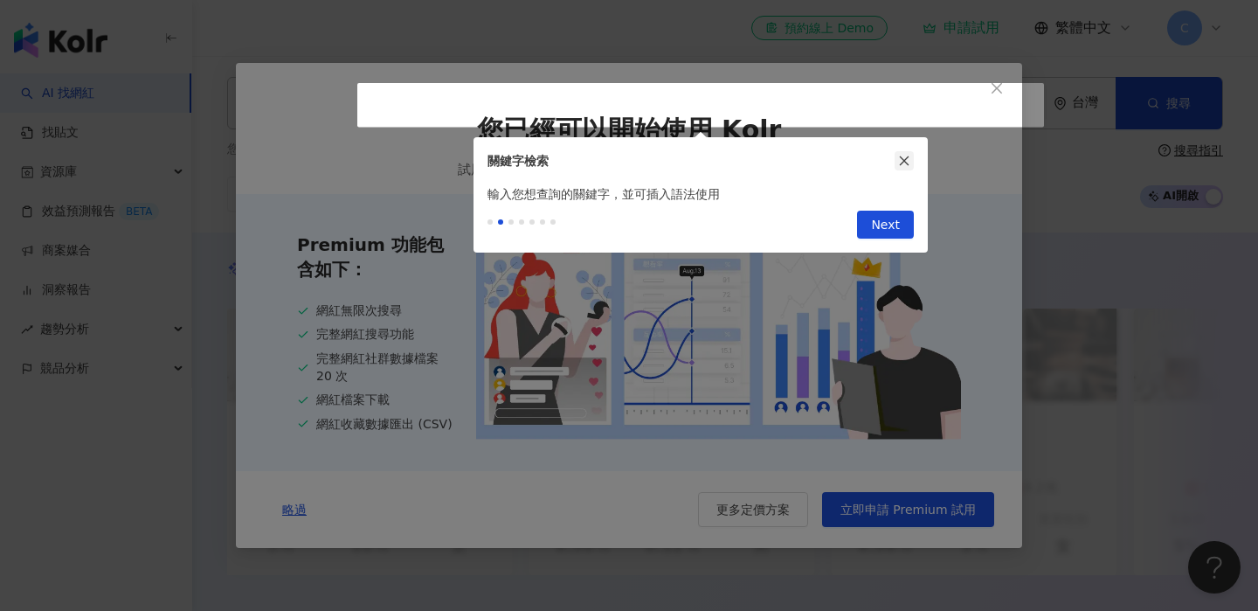
click at [903, 158] on icon "close" at bounding box center [904, 161] width 12 height 12
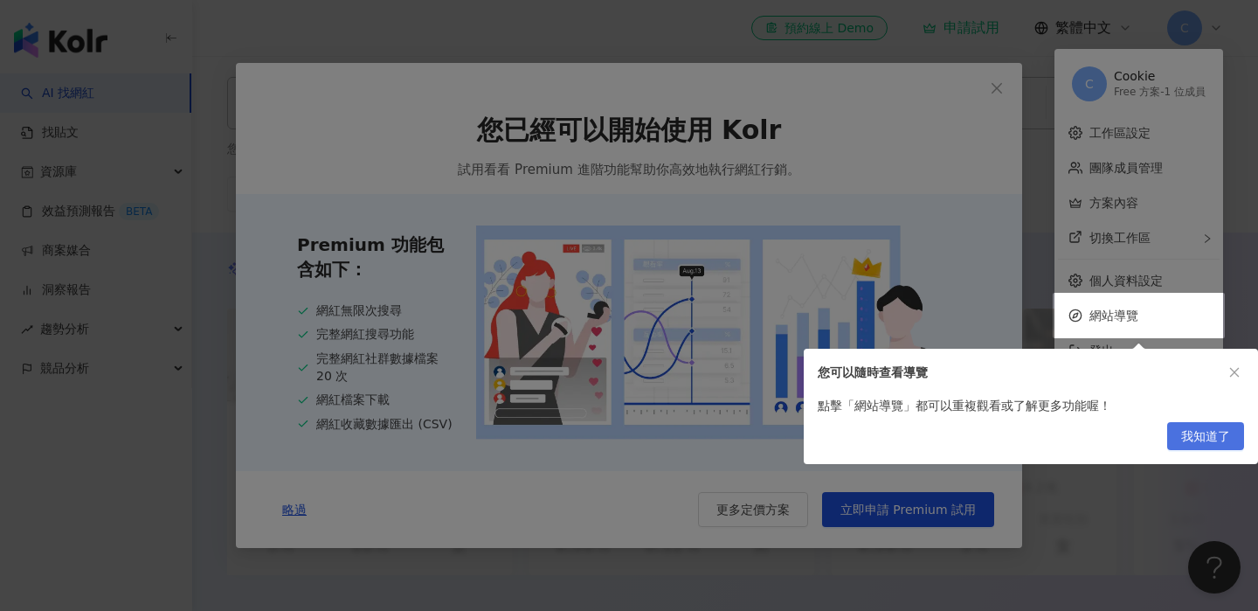
click at [1182, 435] on span "我知道了" at bounding box center [1205, 437] width 49 height 28
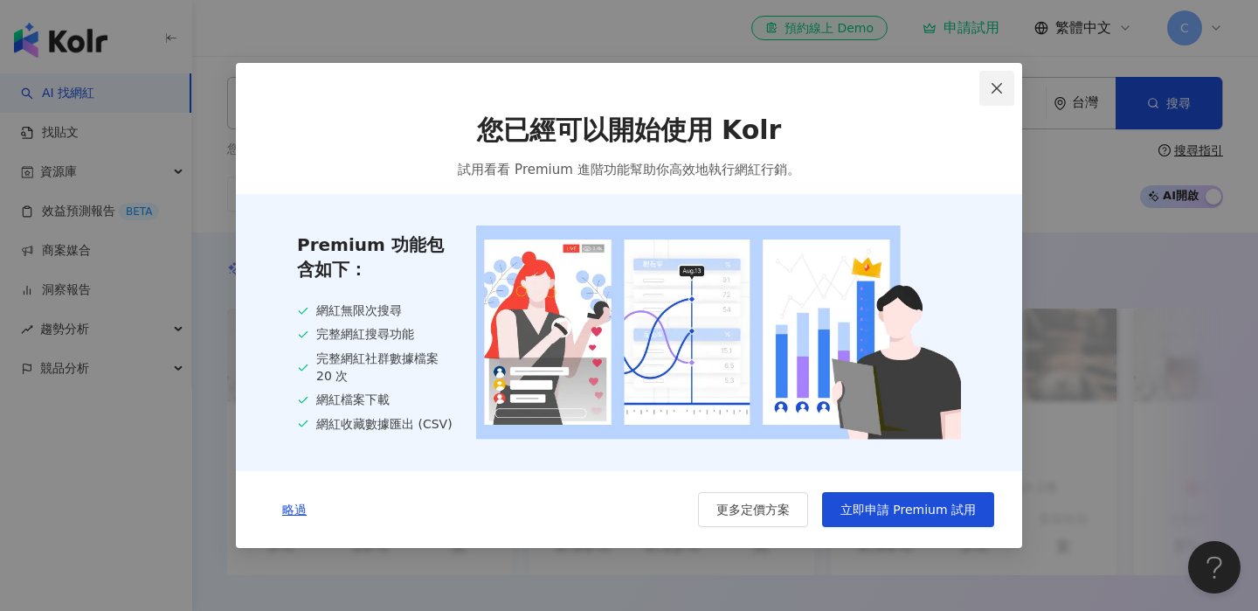
click at [996, 84] on icon "close" at bounding box center [997, 88] width 10 height 10
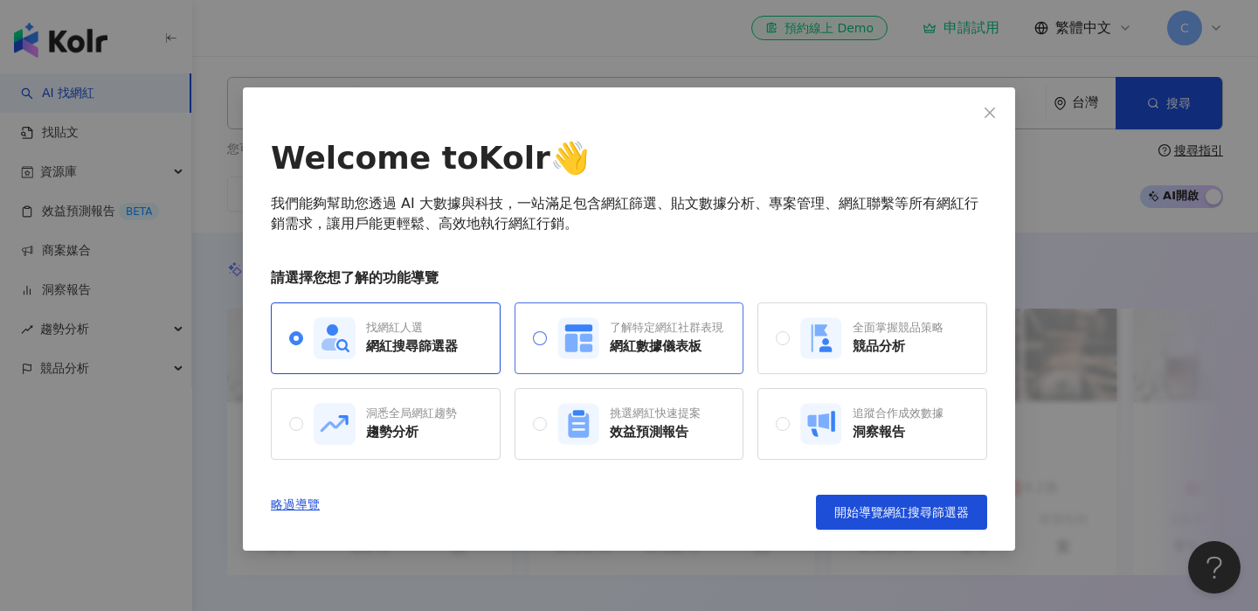
click at [652, 329] on div "了解特定網紅社群表現" at bounding box center [667, 328] width 114 height 16
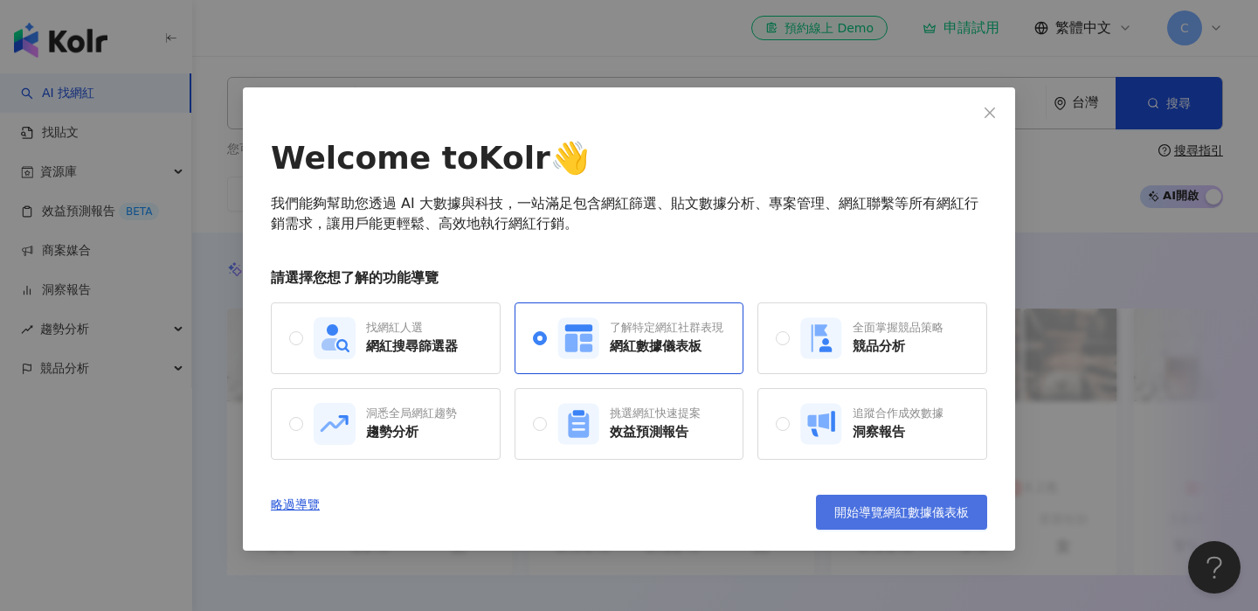
click at [857, 505] on span "開始導覽網紅數據儀表板" at bounding box center [901, 512] width 135 height 14
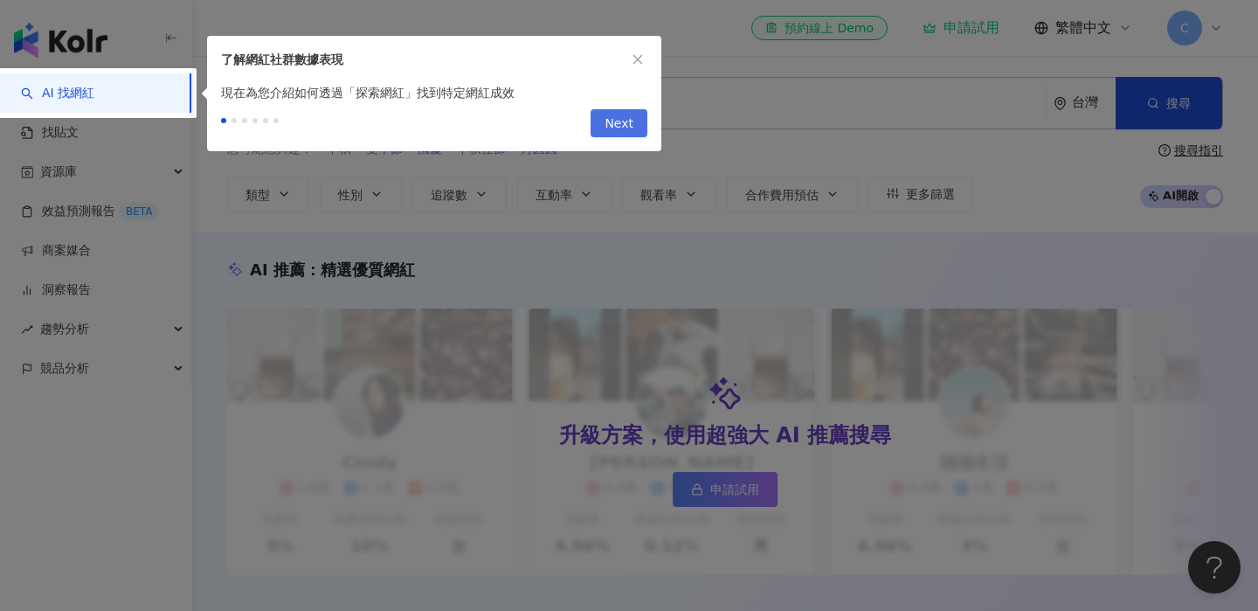
click at [635, 125] on button "Next" at bounding box center [619, 123] width 57 height 28
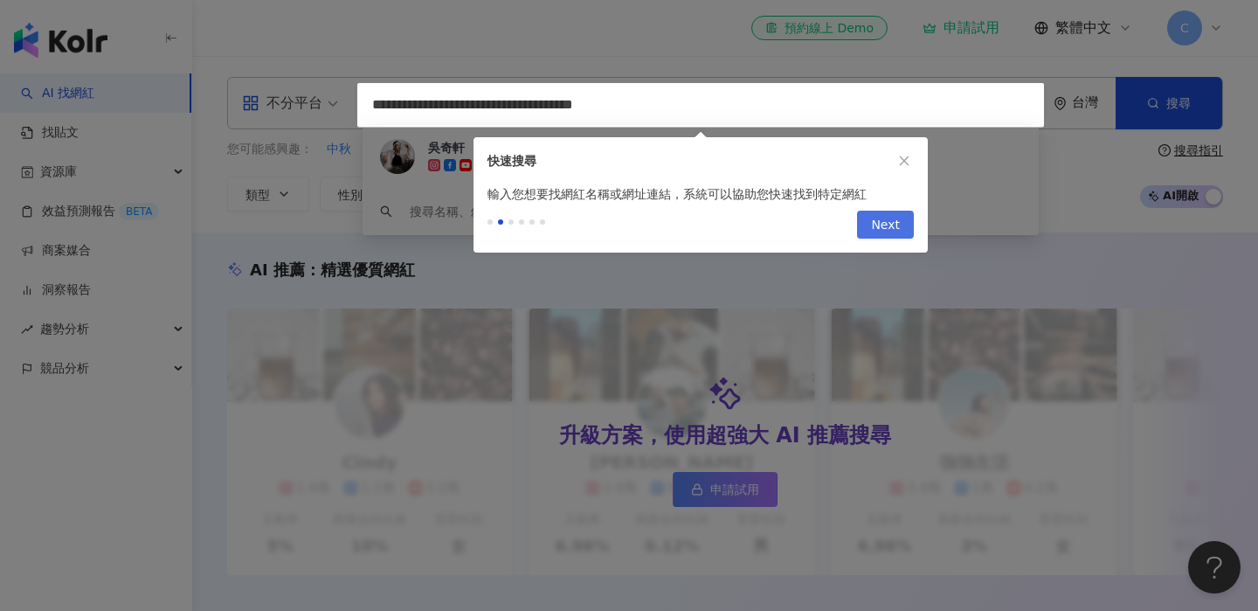
click at [882, 226] on span "Next" at bounding box center [885, 225] width 29 height 28
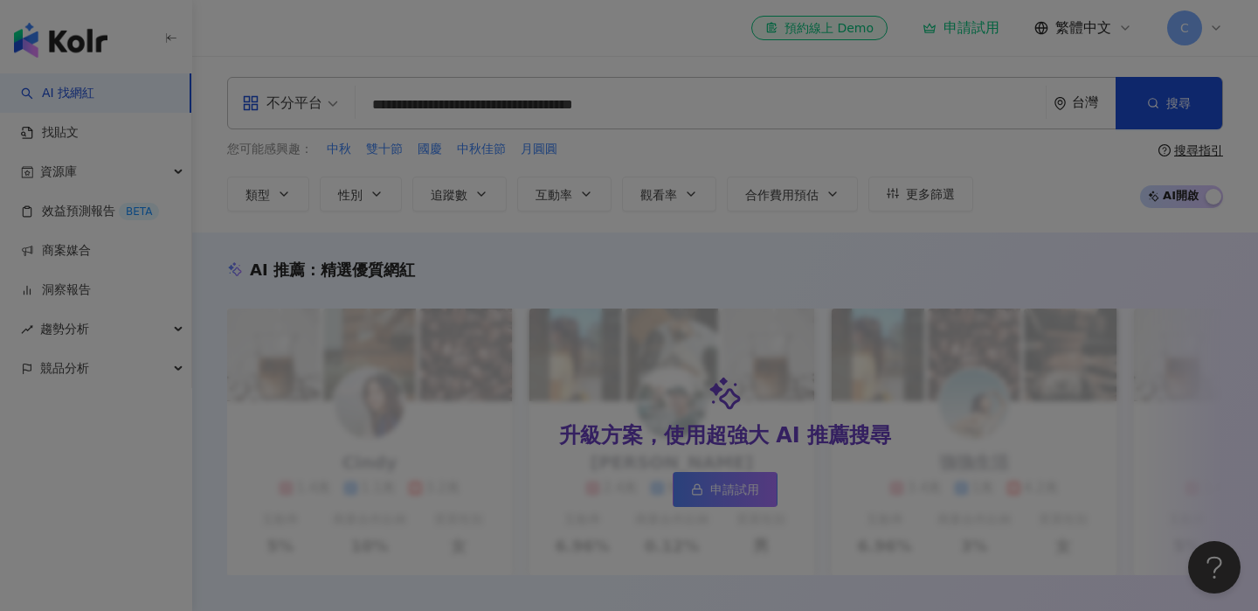
click at [749, 272] on div at bounding box center [629, 305] width 1258 height 611
click at [477, 225] on div at bounding box center [629, 305] width 1258 height 611
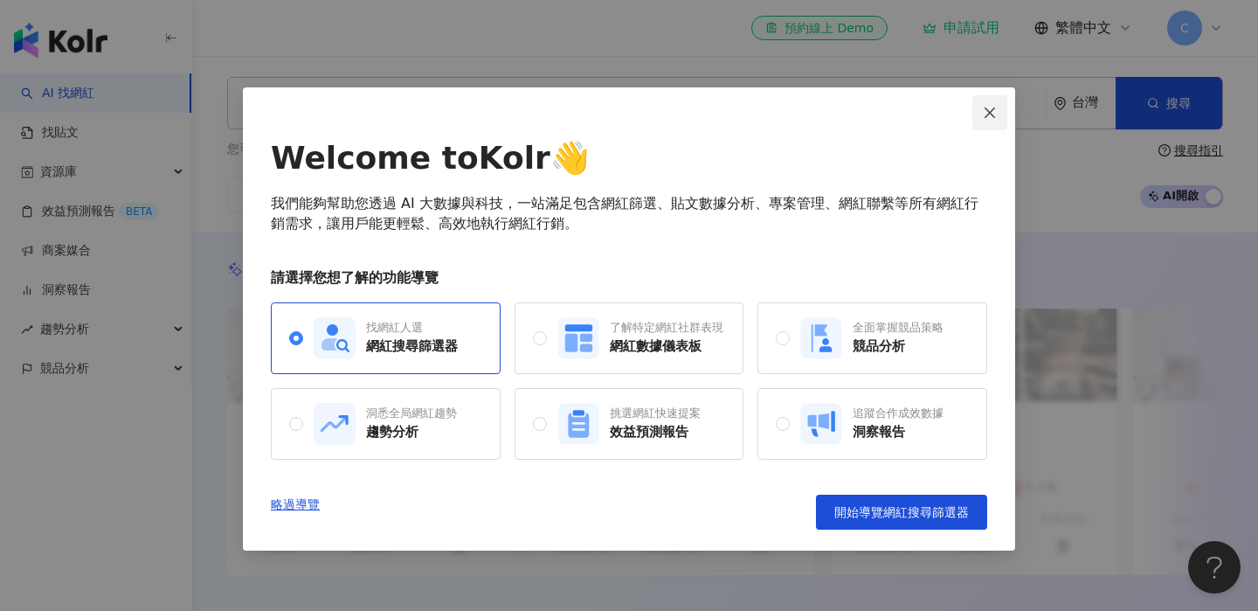
click at [988, 115] on icon "close" at bounding box center [990, 113] width 14 height 14
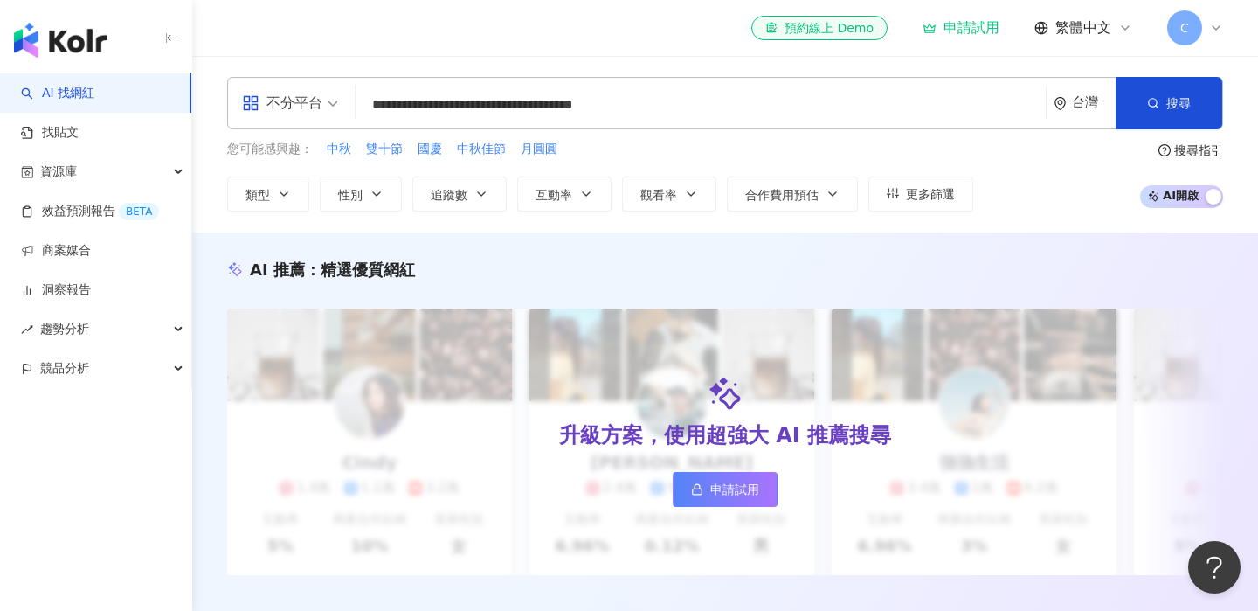
click at [83, 93] on link "AI 找網紅" at bounding box center [57, 93] width 73 height 17
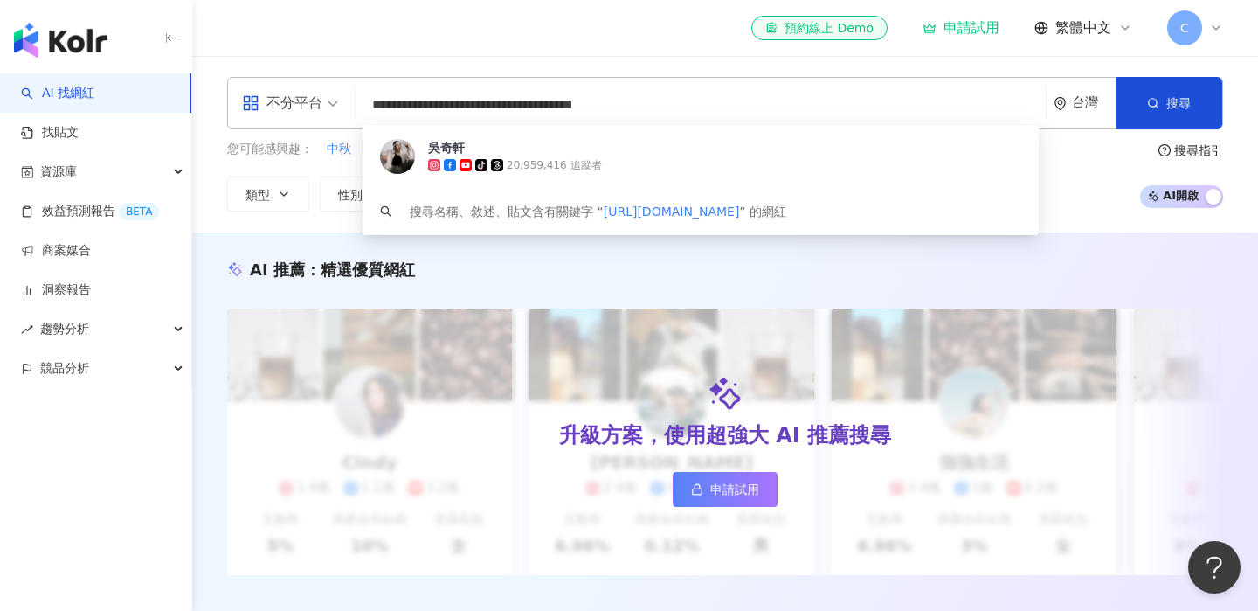
drag, startPoint x: 651, startPoint y: 108, endPoint x: 378, endPoint y: 107, distance: 272.6
click at [378, 107] on input "**********" at bounding box center [701, 104] width 676 height 33
type input "*"
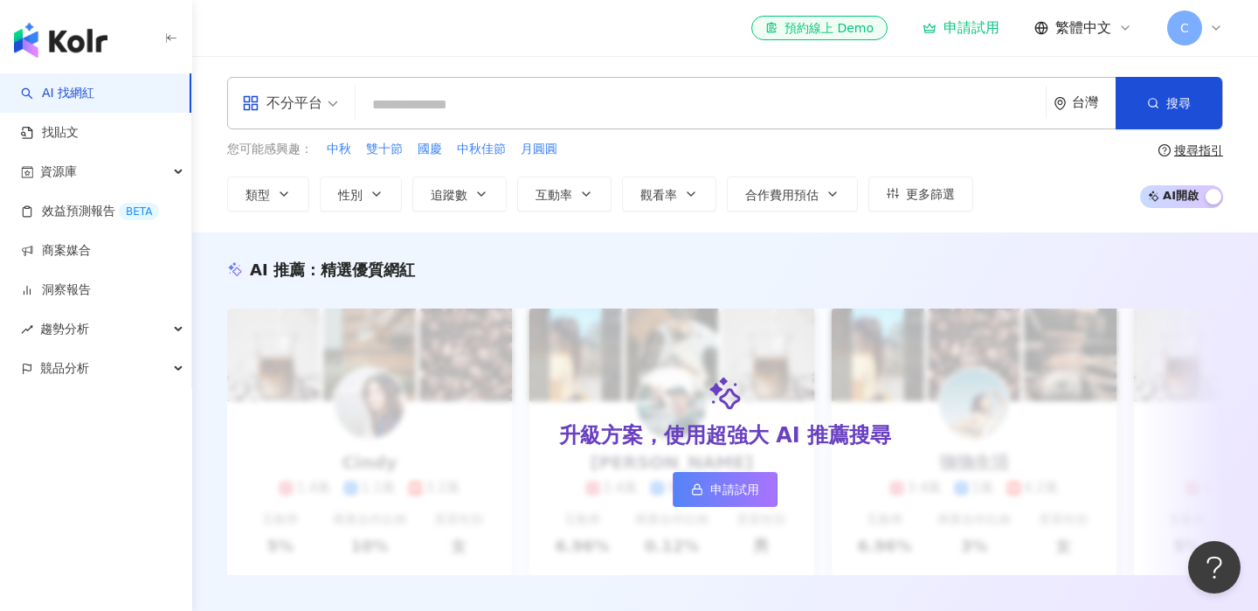
click at [784, 100] on input "search" at bounding box center [701, 104] width 676 height 33
paste input "**********"
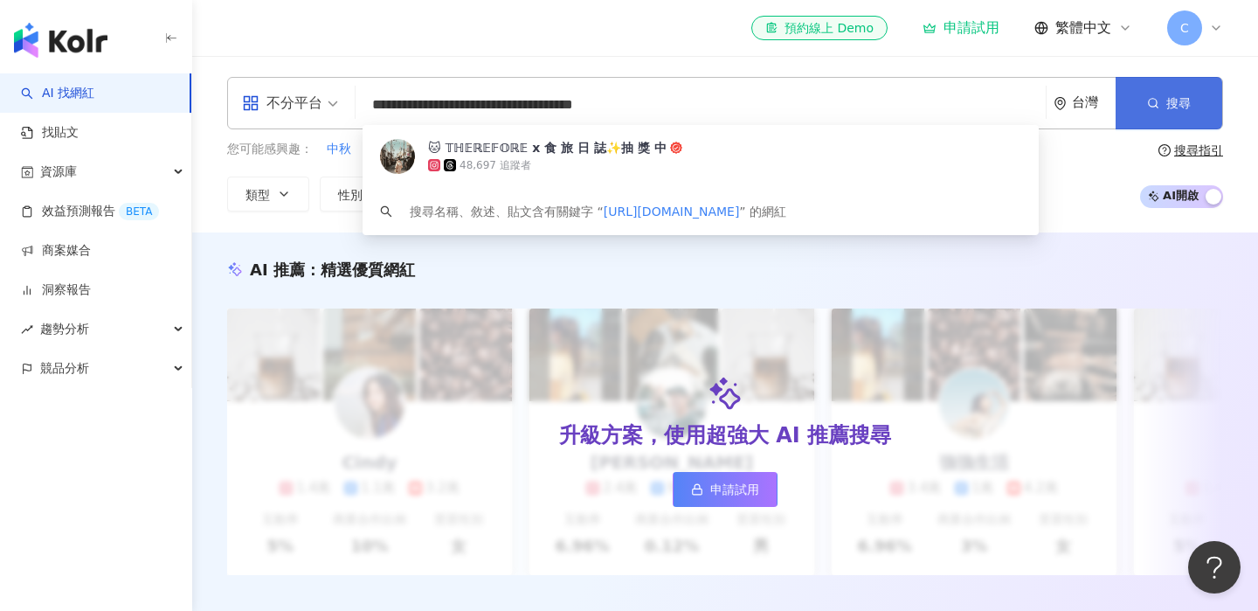
type input "**********"
click at [1159, 102] on icon "button" at bounding box center [1153, 103] width 12 height 12
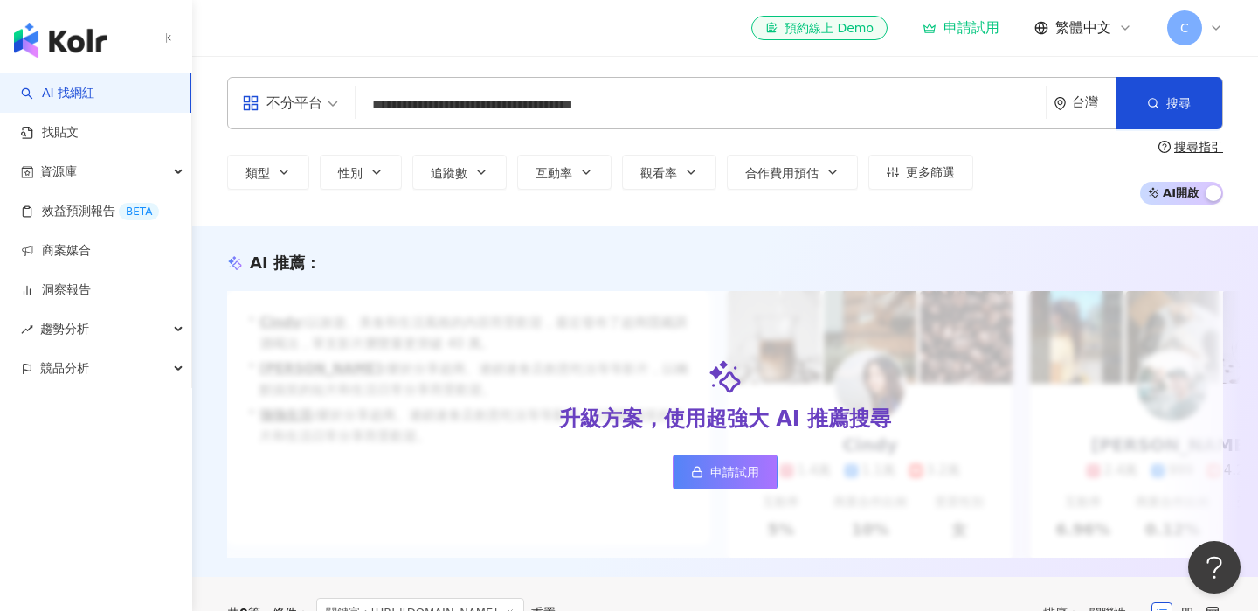
click at [735, 112] on input "**********" at bounding box center [701, 104] width 676 height 33
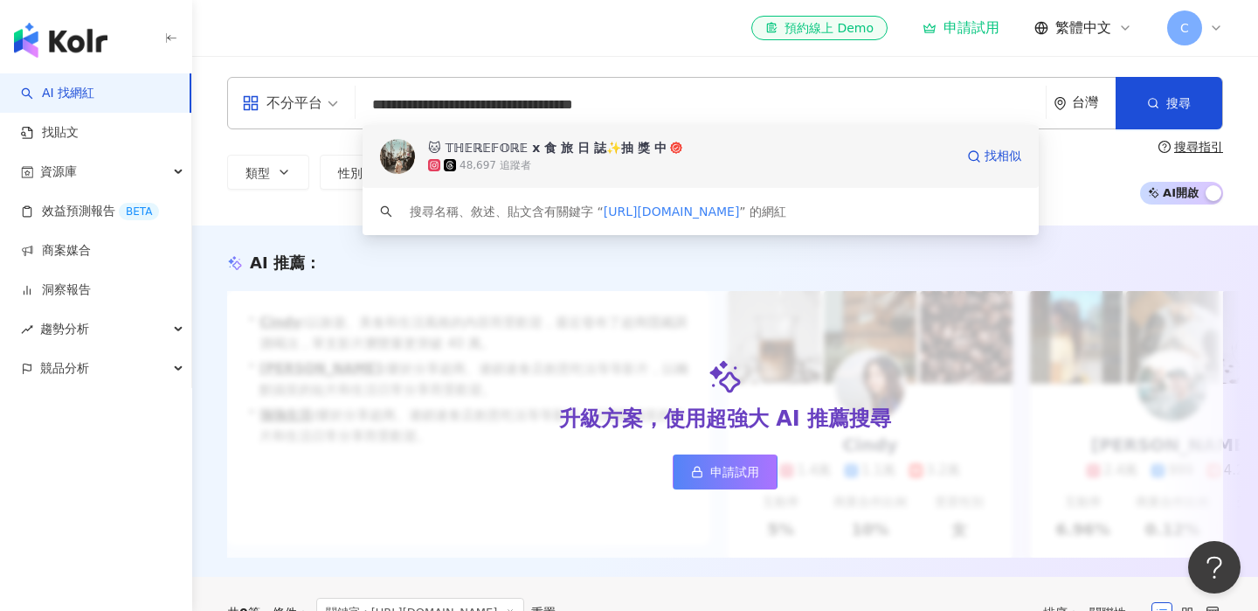
click at [518, 165] on div "48,697 追蹤者" at bounding box center [496, 165] width 72 height 15
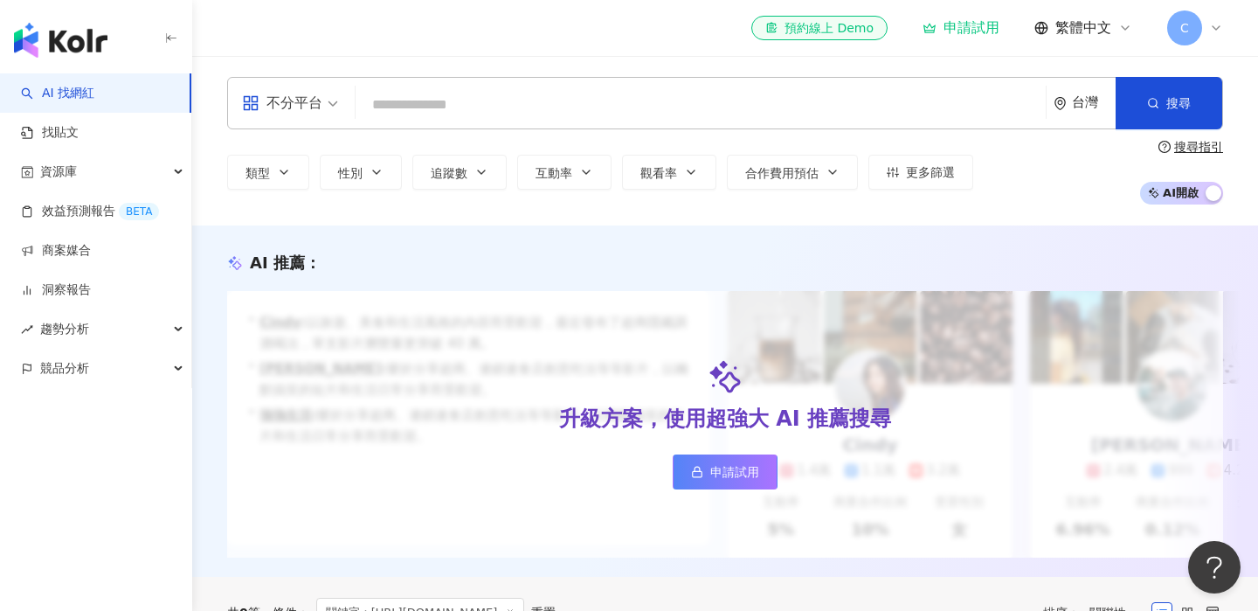
click at [538, 101] on input "search" at bounding box center [701, 104] width 676 height 33
paste input "**********"
type input "**********"
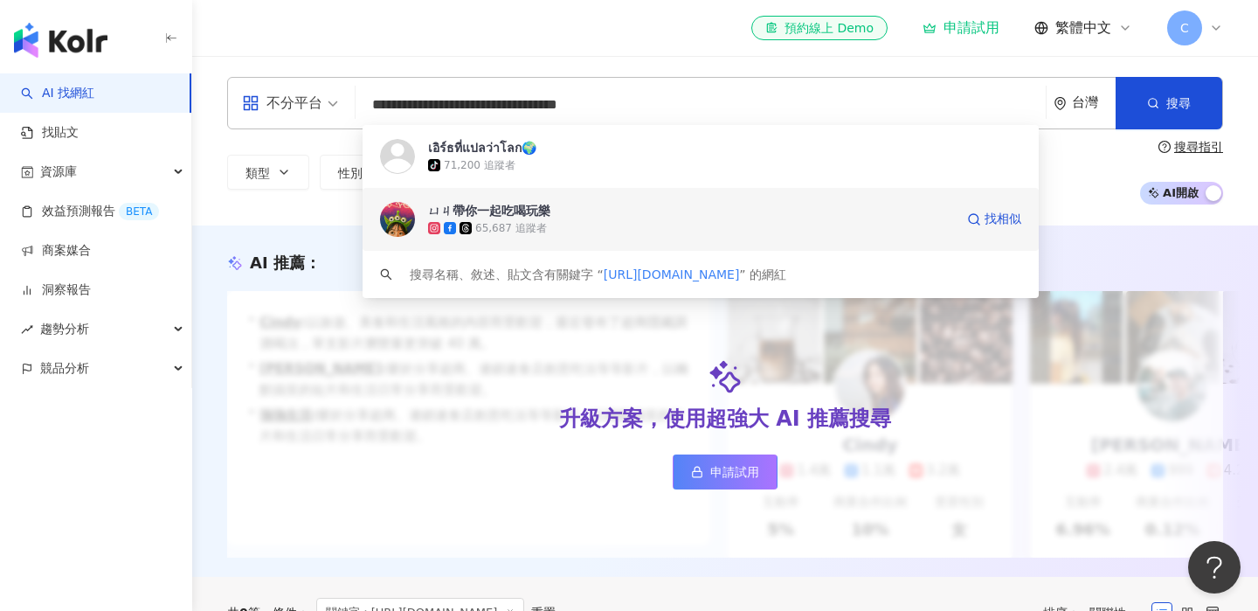
click at [503, 230] on div "65,687 追蹤者" at bounding box center [511, 228] width 72 height 15
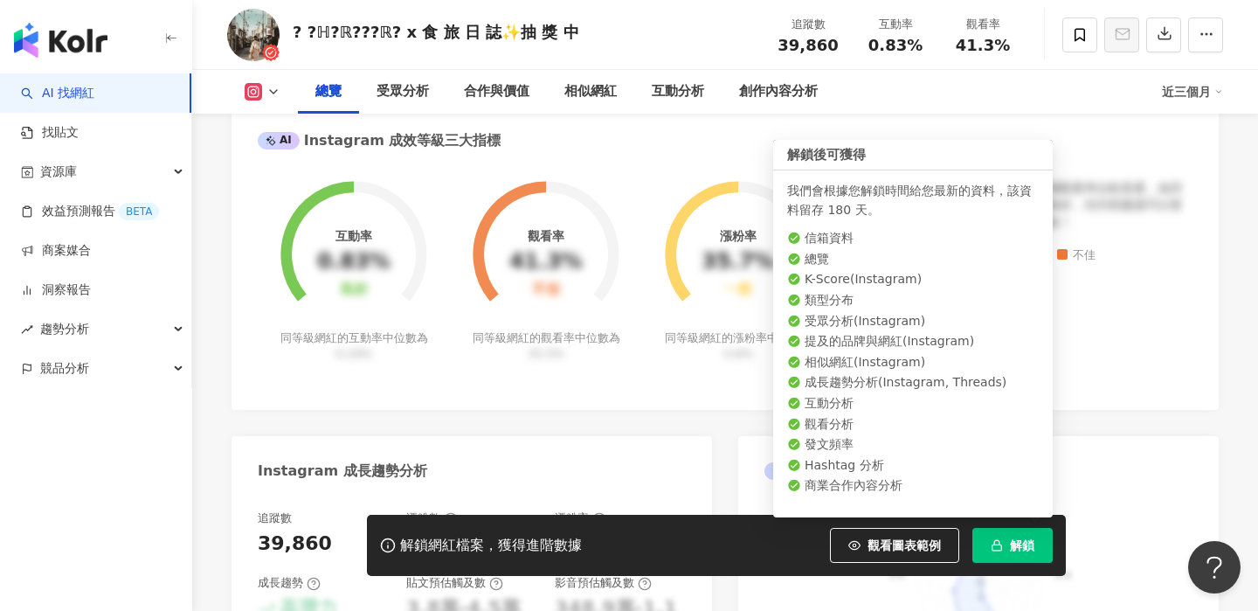
click at [1026, 545] on span "解鎖" at bounding box center [1022, 545] width 24 height 14
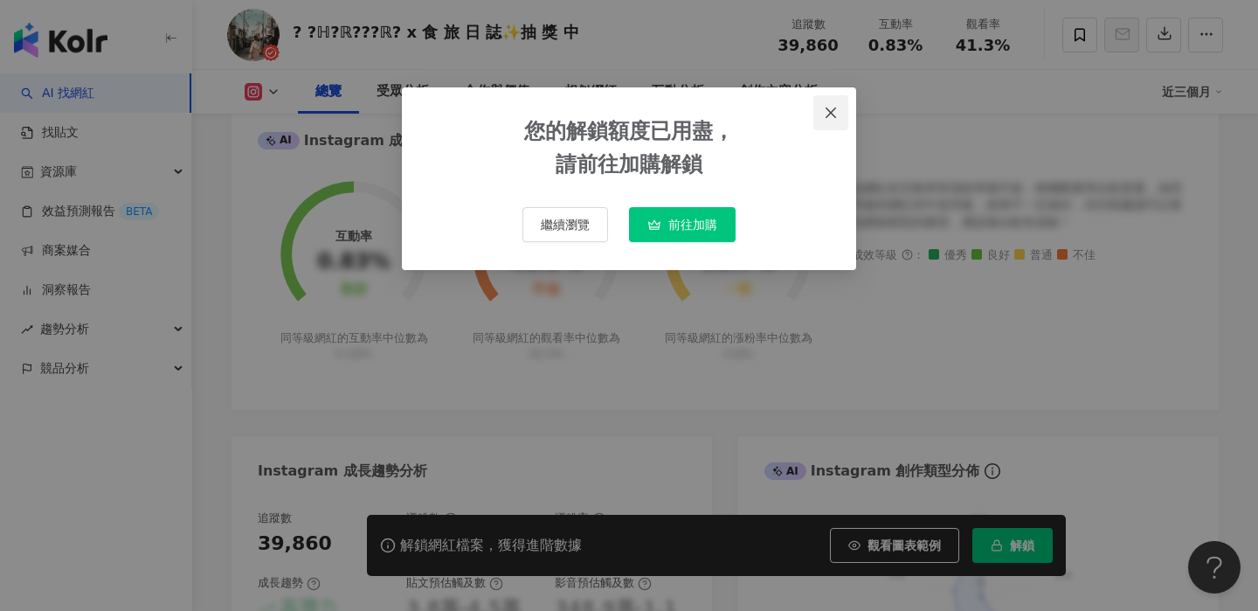
click at [838, 110] on span "Close" at bounding box center [830, 113] width 35 height 14
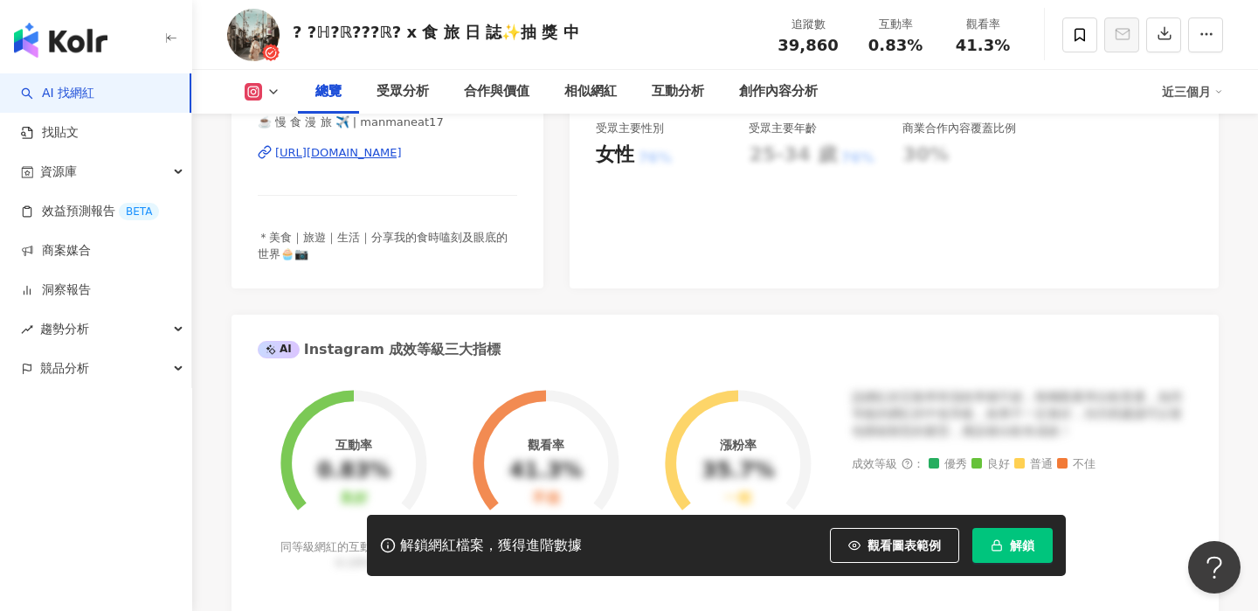
scroll to position [405, 0]
click at [384, 91] on div "受眾分析" at bounding box center [403, 91] width 52 height 21
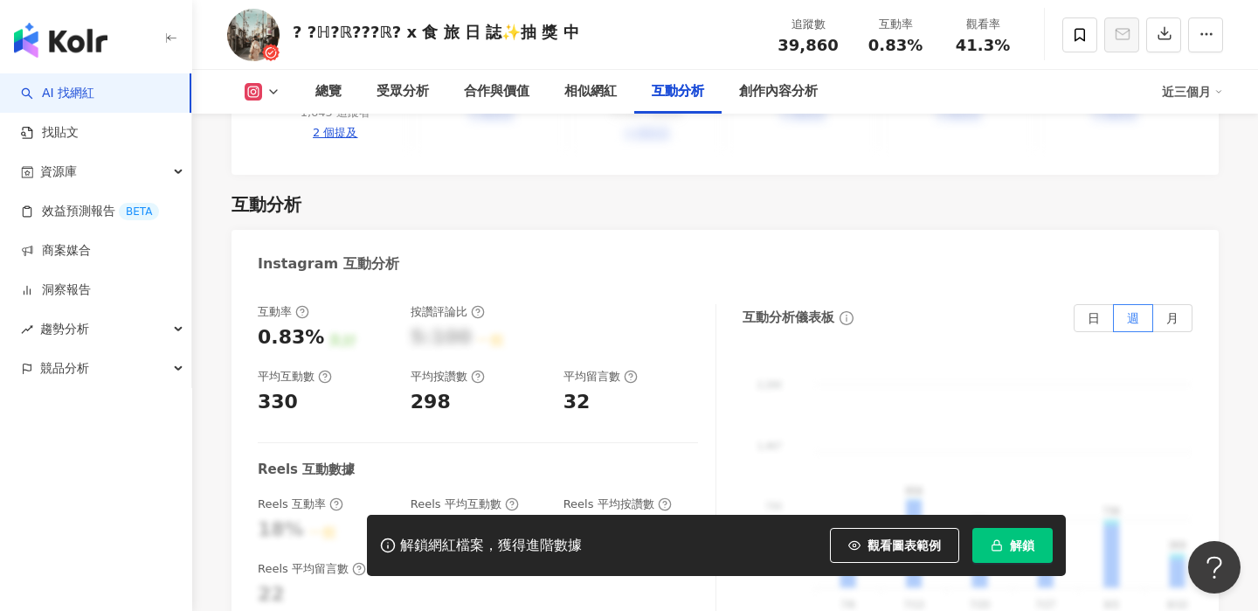
scroll to position [3339, 0]
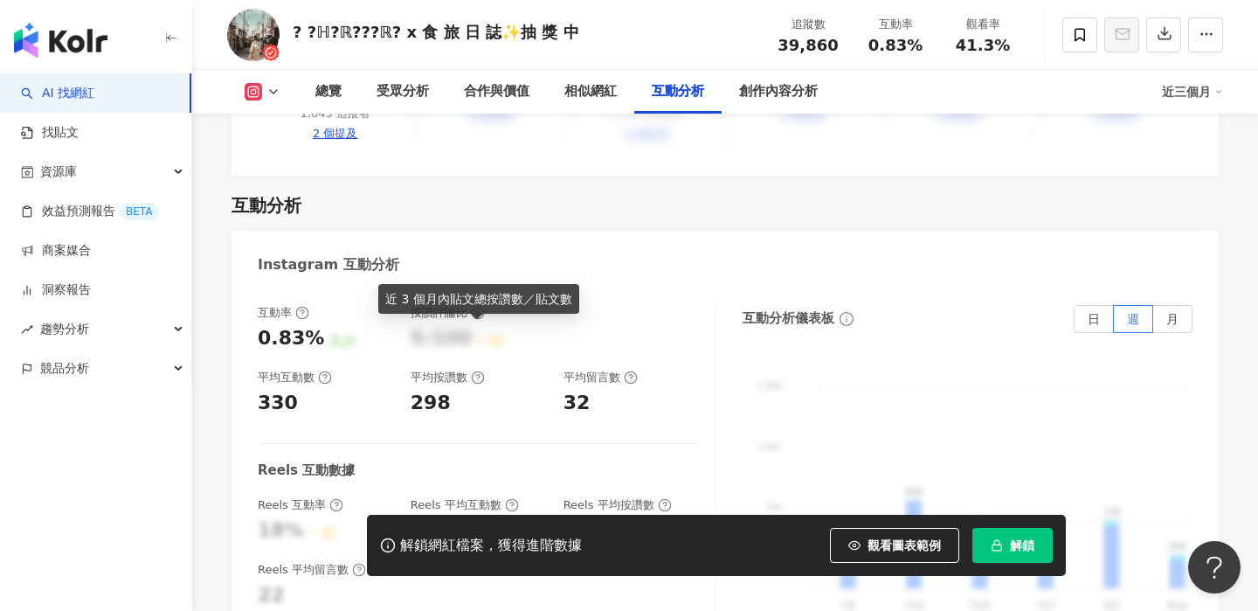
click at [474, 370] on icon at bounding box center [478, 377] width 14 height 14
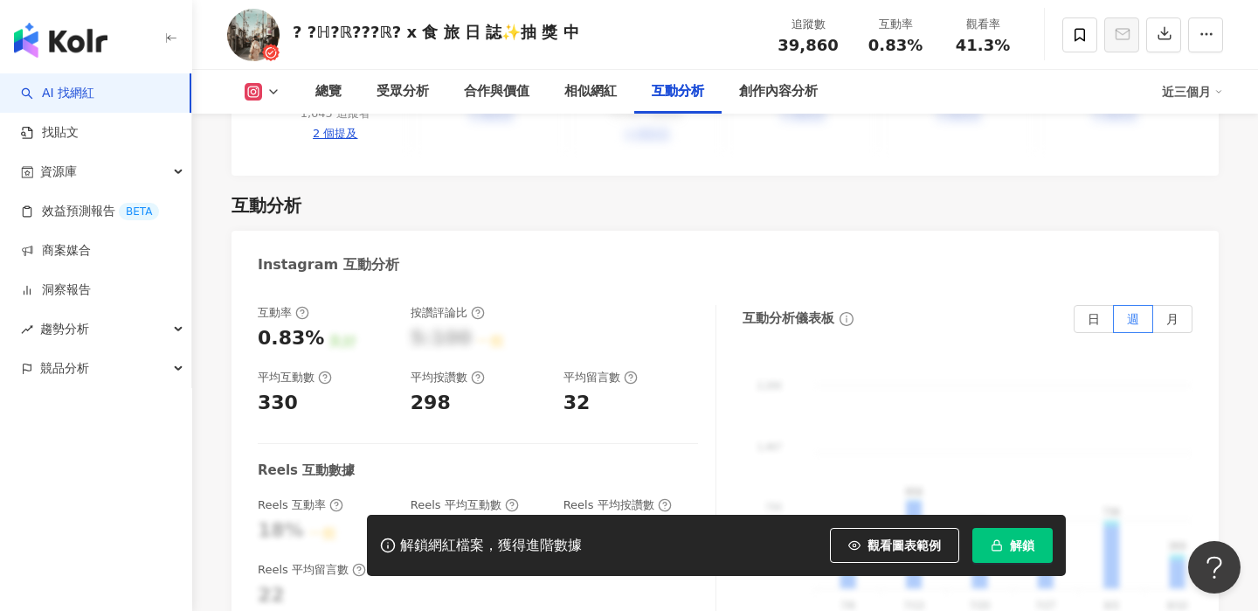
click at [624, 231] on div "Instagram 互動分析" at bounding box center [725, 259] width 987 height 57
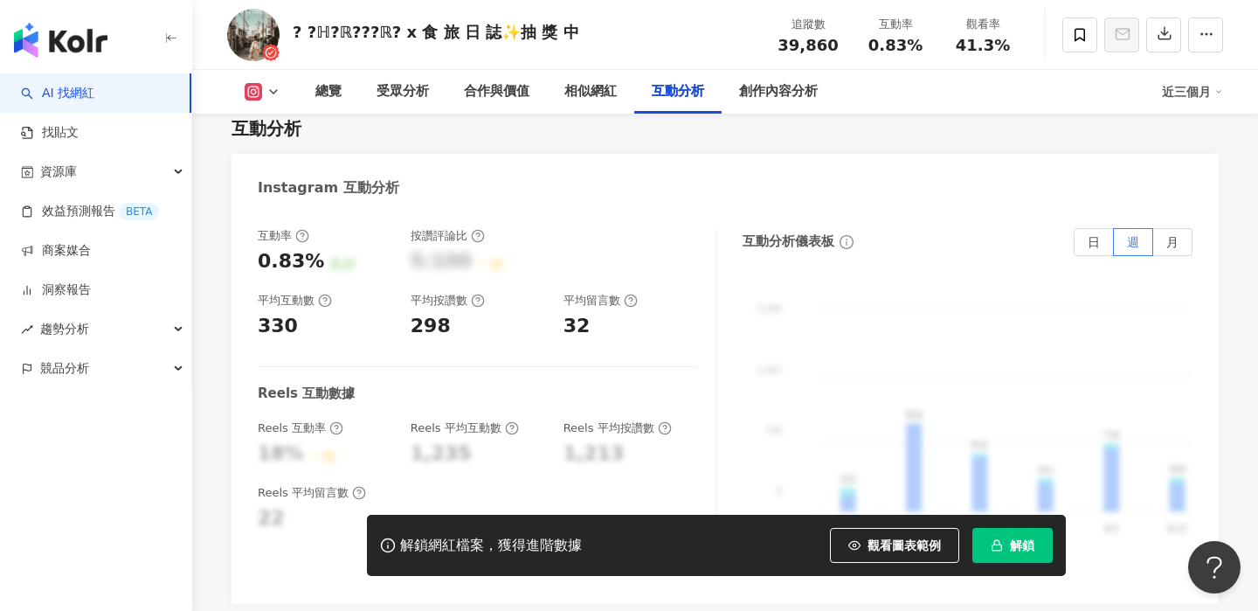
scroll to position [3417, 0]
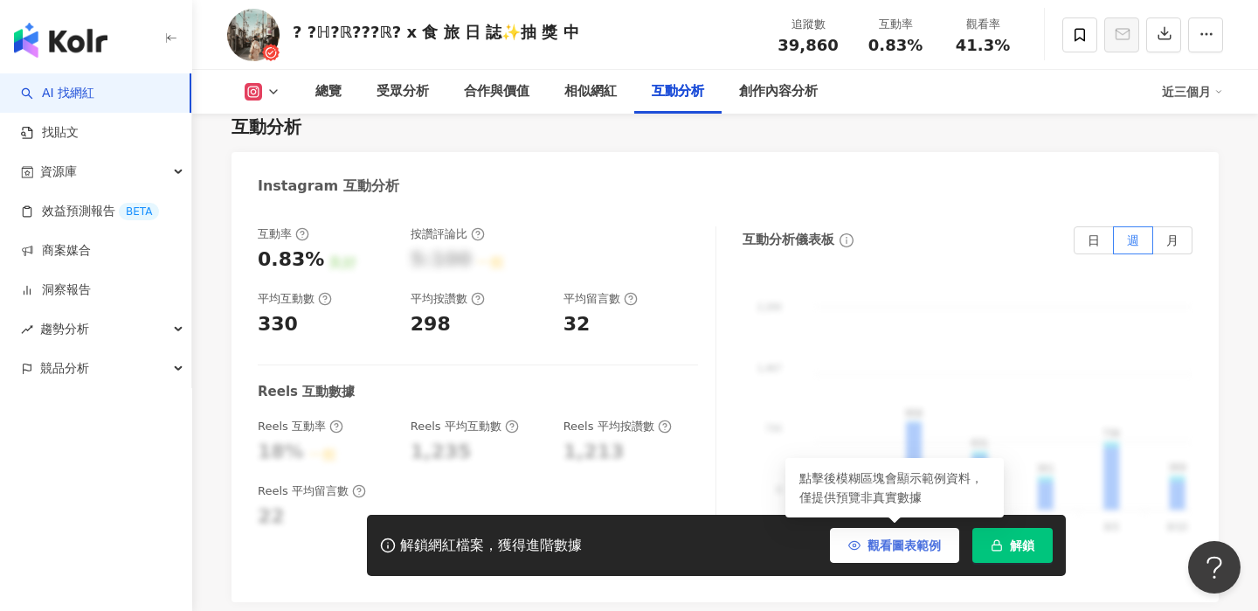
click at [883, 553] on button "觀看圖表範例" at bounding box center [894, 545] width 129 height 35
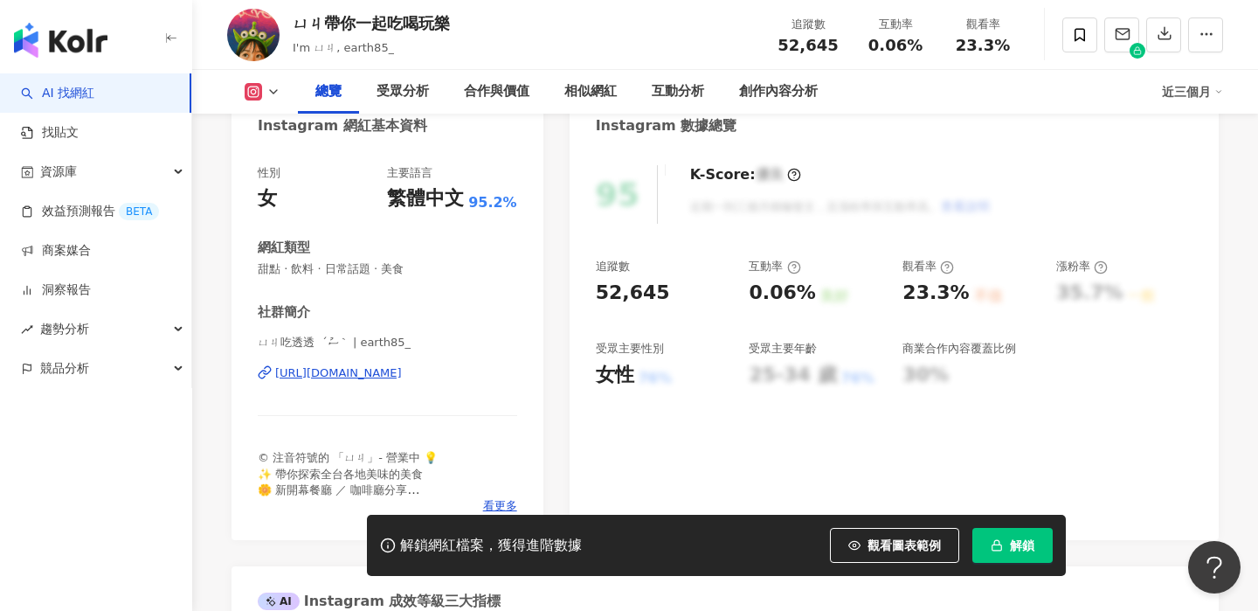
scroll to position [188, 0]
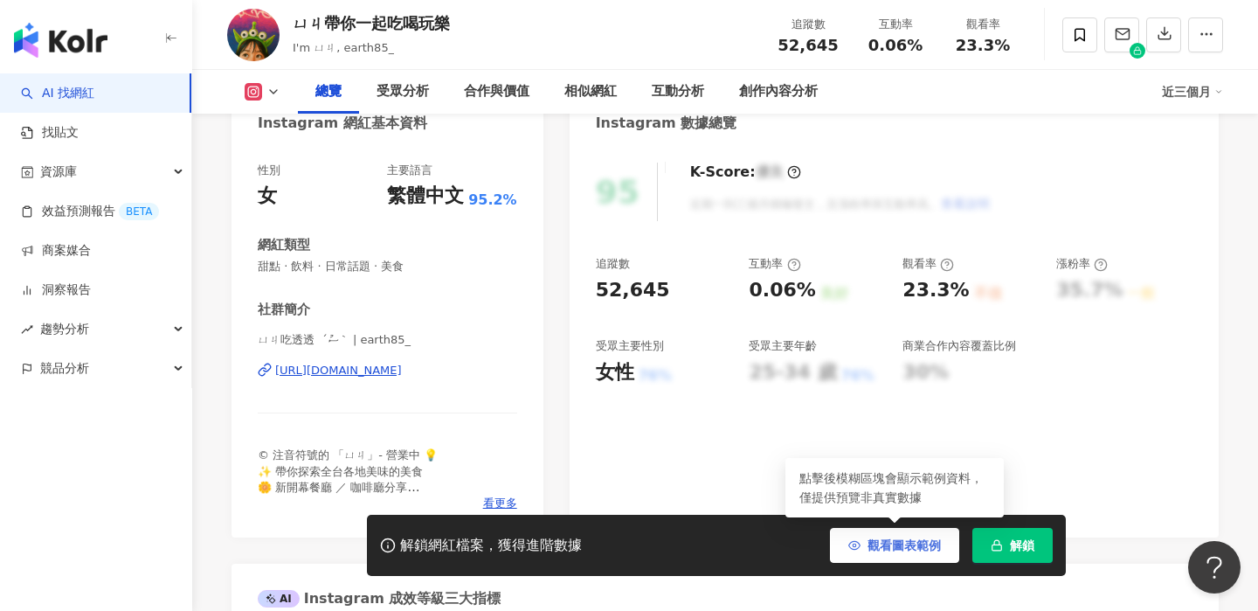
click at [864, 542] on button "觀看圖表範例" at bounding box center [894, 545] width 129 height 35
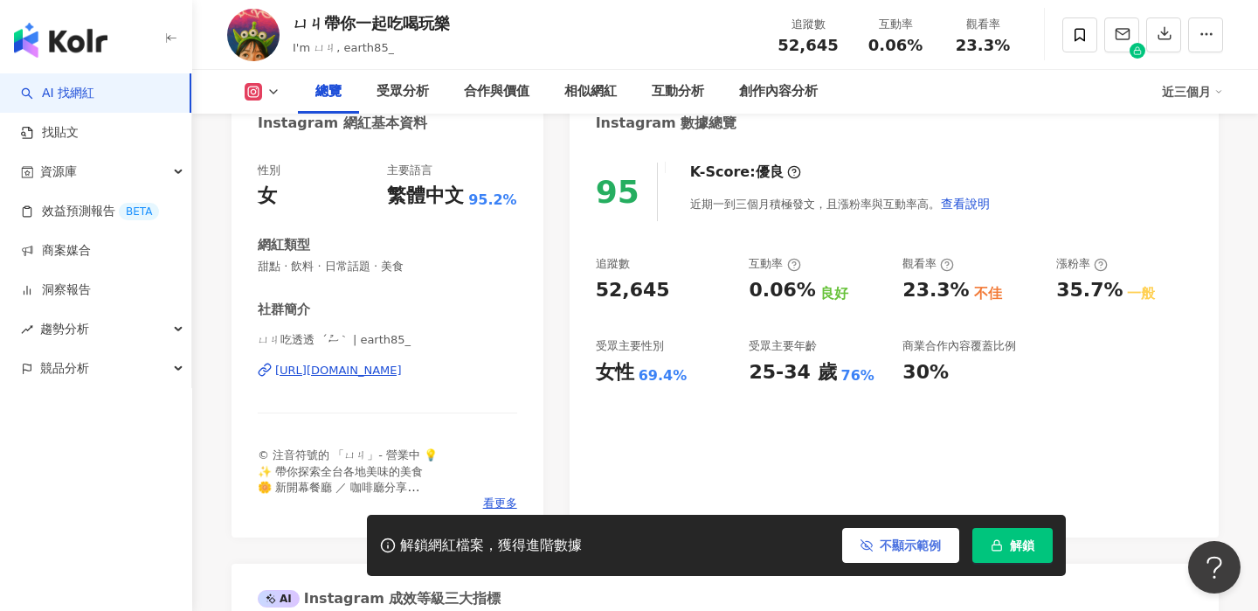
click at [914, 543] on span "不顯示範例" at bounding box center [910, 545] width 61 height 14
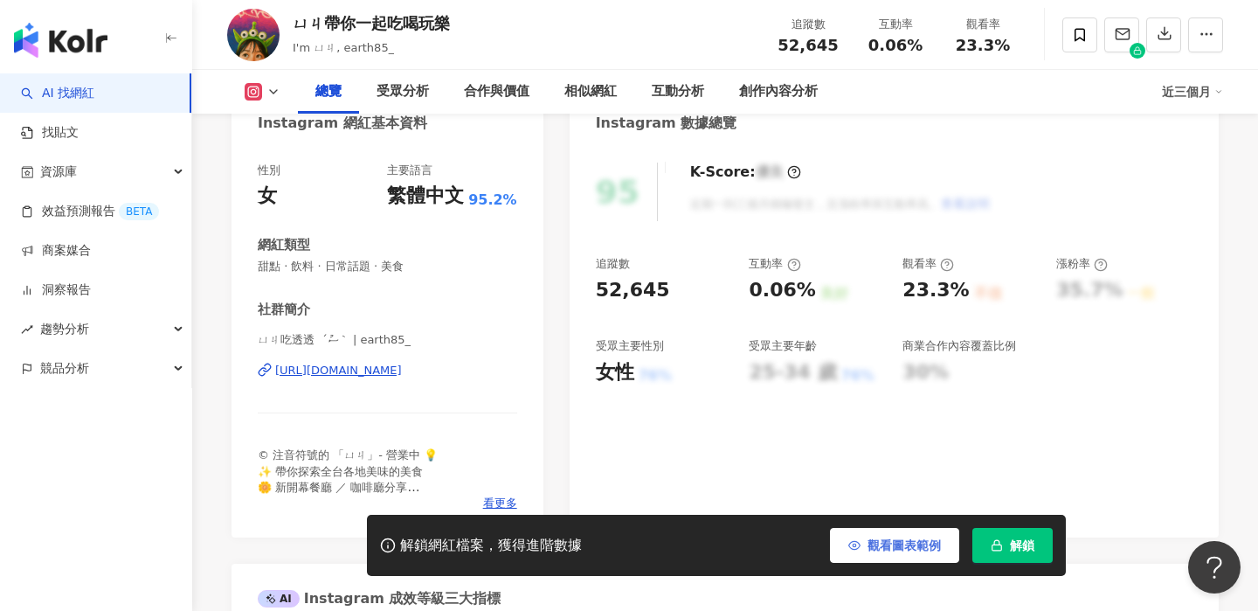
click at [882, 549] on span "觀看圖表範例" at bounding box center [904, 545] width 73 height 14
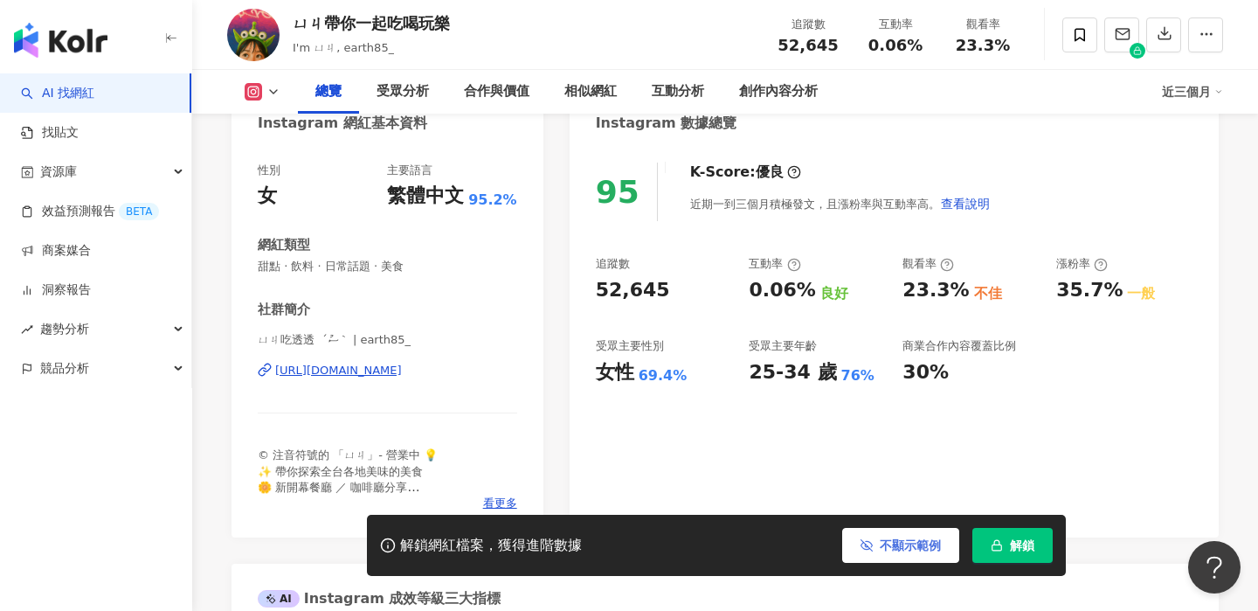
click at [882, 549] on span "不顯示範例" at bounding box center [910, 545] width 61 height 14
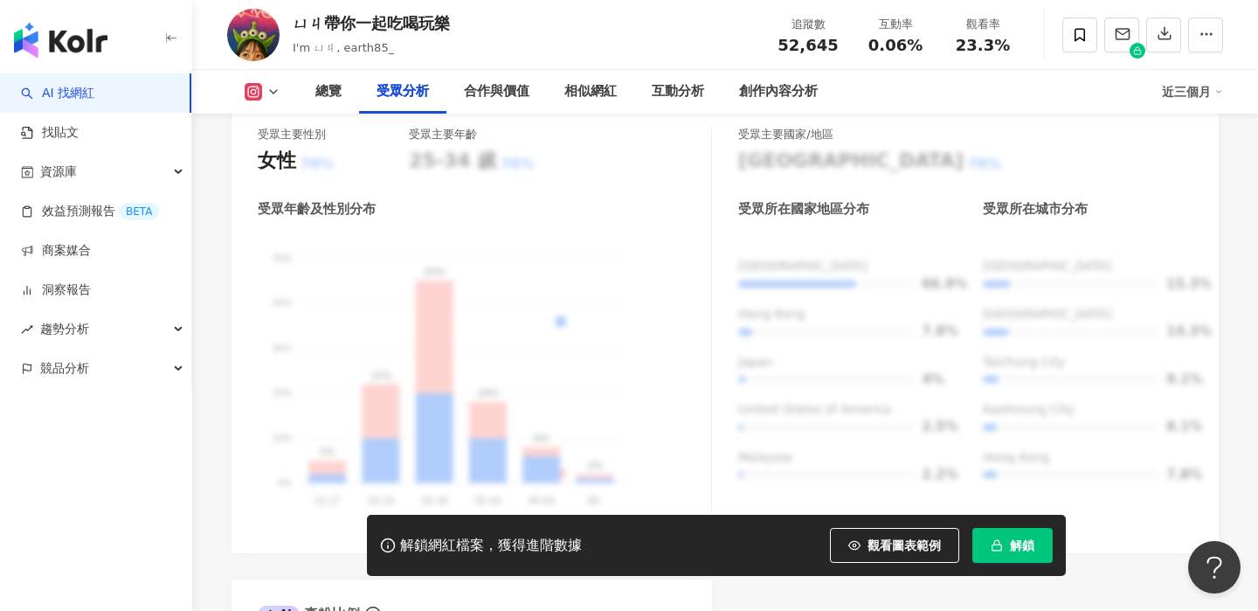
scroll to position [1647, 0]
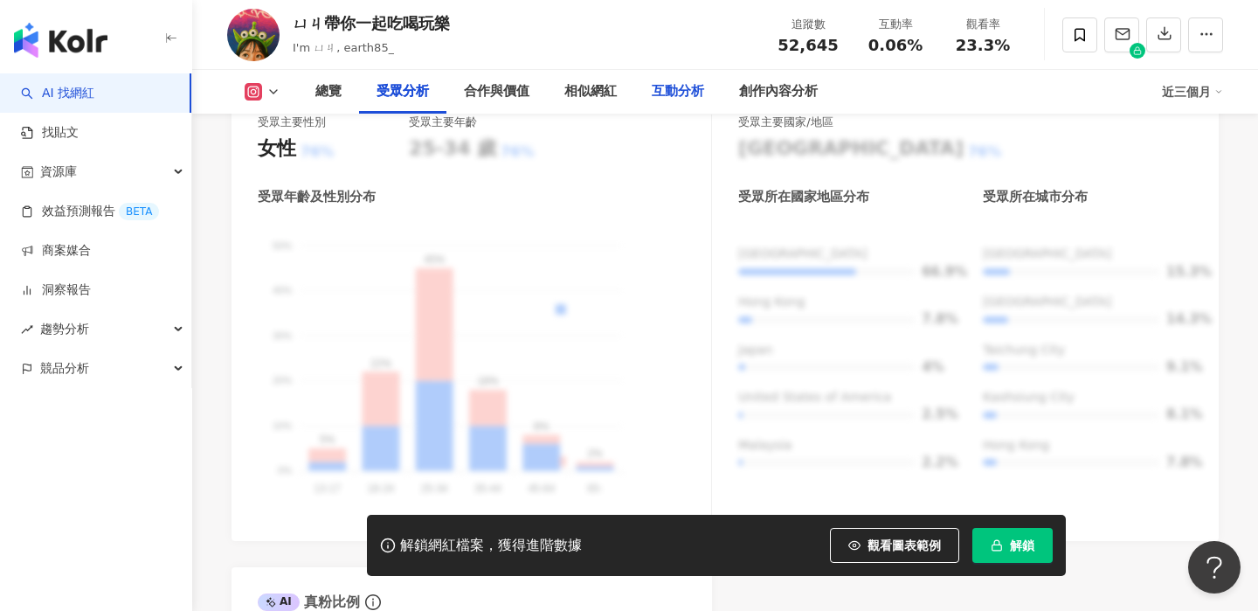
click at [677, 92] on div "互動分析" at bounding box center [678, 91] width 52 height 21
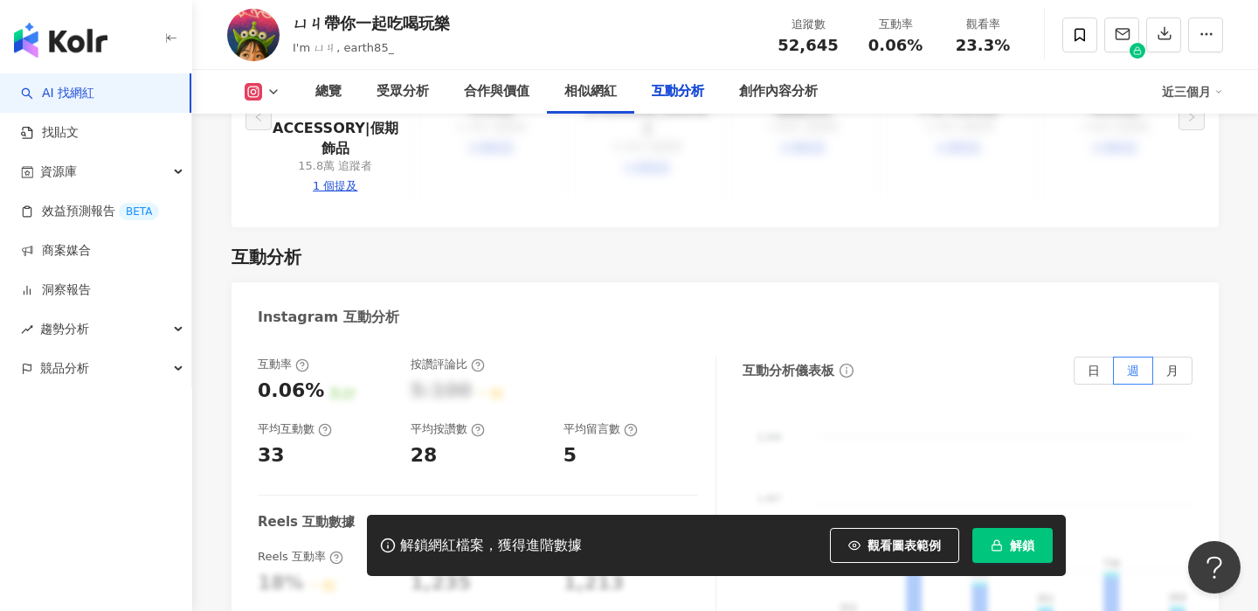
scroll to position [3391, 0]
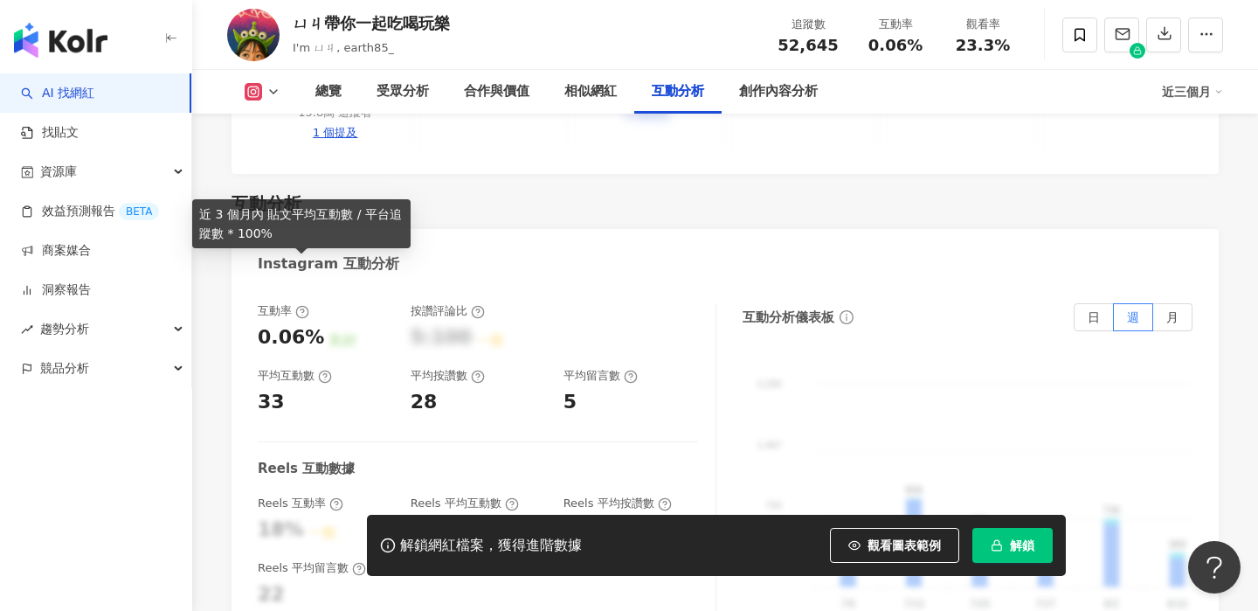
click at [301, 305] on icon at bounding box center [302, 312] width 14 height 14
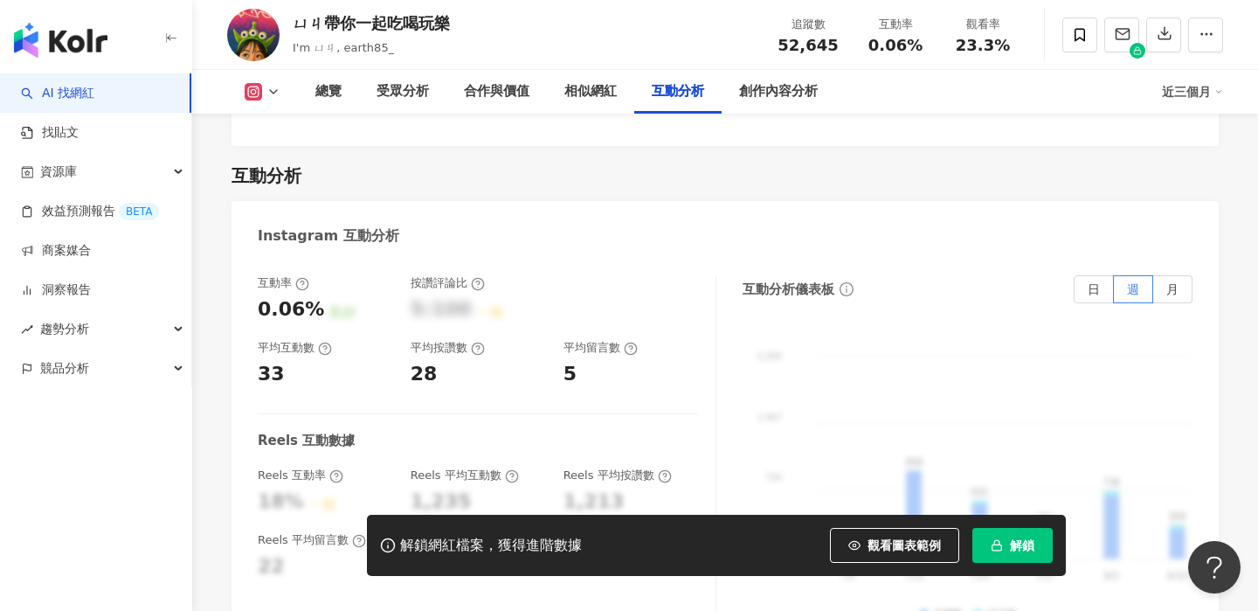
scroll to position [3415, 0]
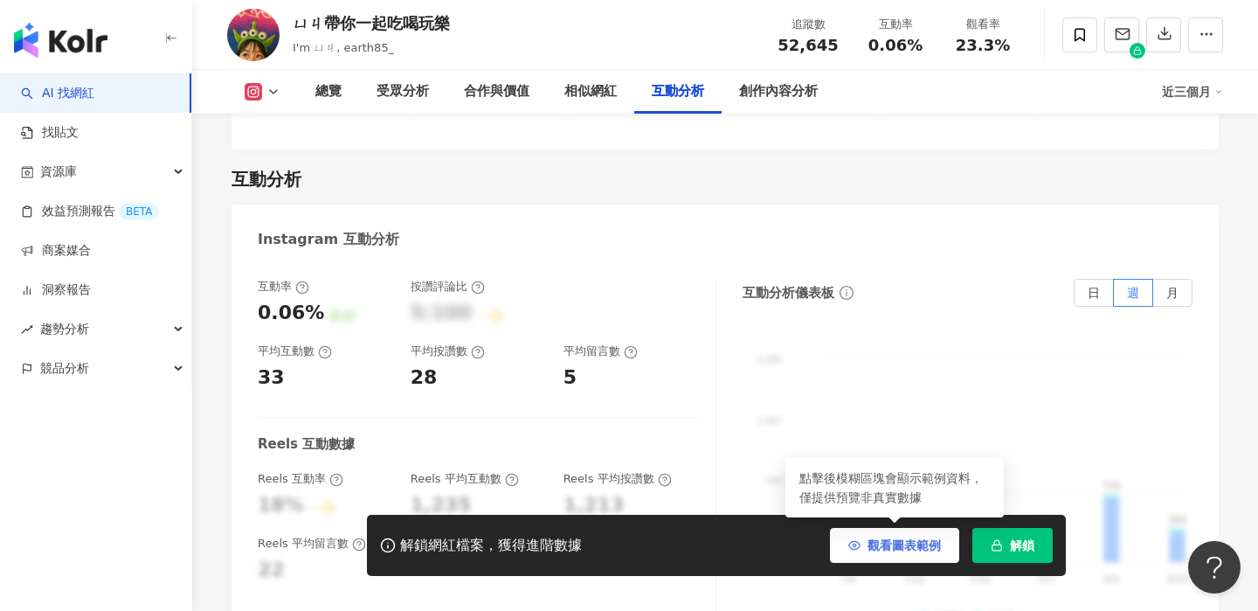
click at [874, 544] on span "觀看圖表範例" at bounding box center [904, 545] width 73 height 14
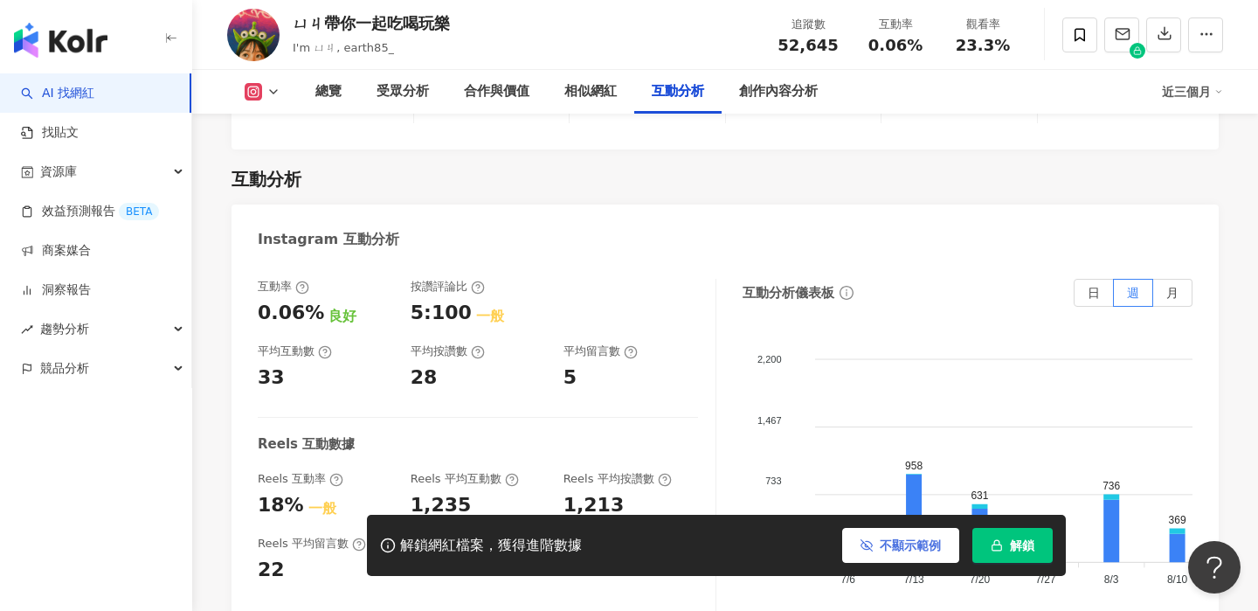
click at [875, 545] on button "不顯示範例" at bounding box center [900, 545] width 117 height 35
